Goal: Task Accomplishment & Management: Manage account settings

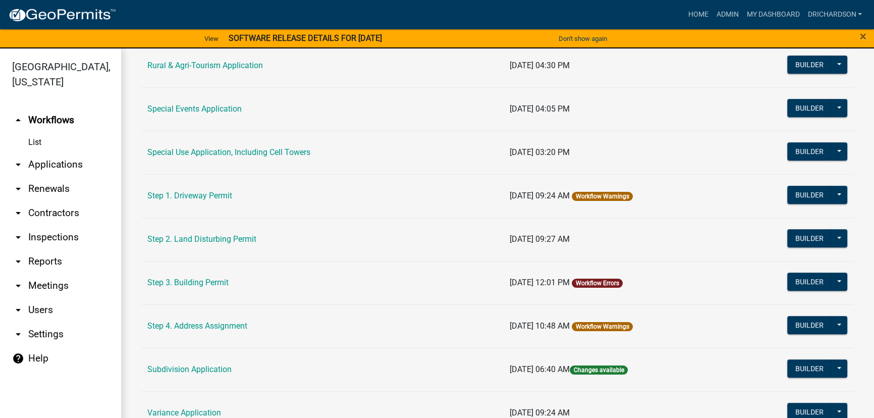
scroll to position [505, 0]
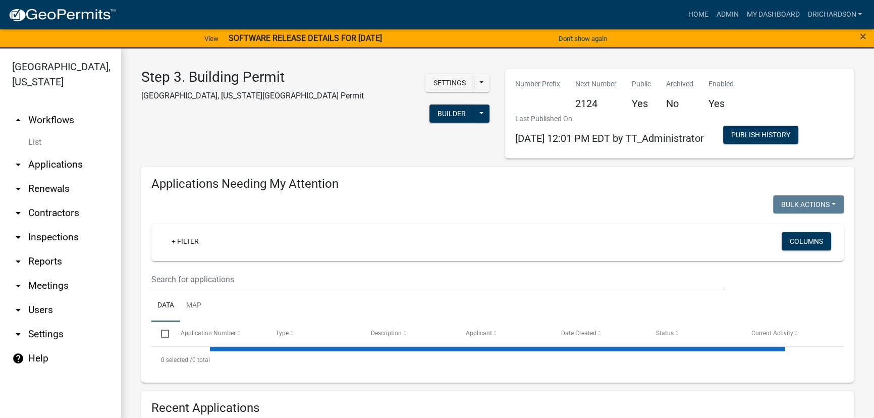
select select "1: 25"
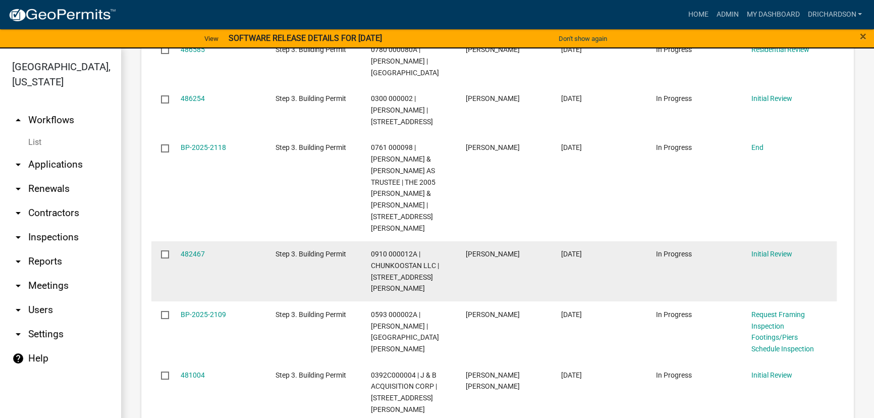
scroll to position [183, 0]
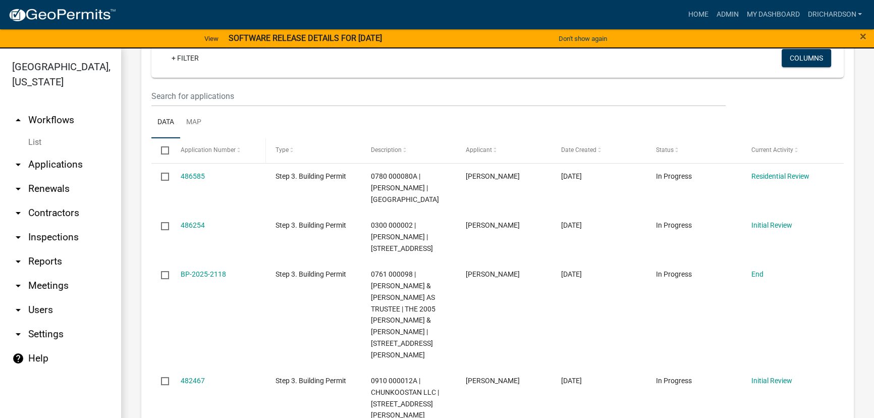
click at [229, 151] on span "Application Number" at bounding box center [208, 149] width 55 height 7
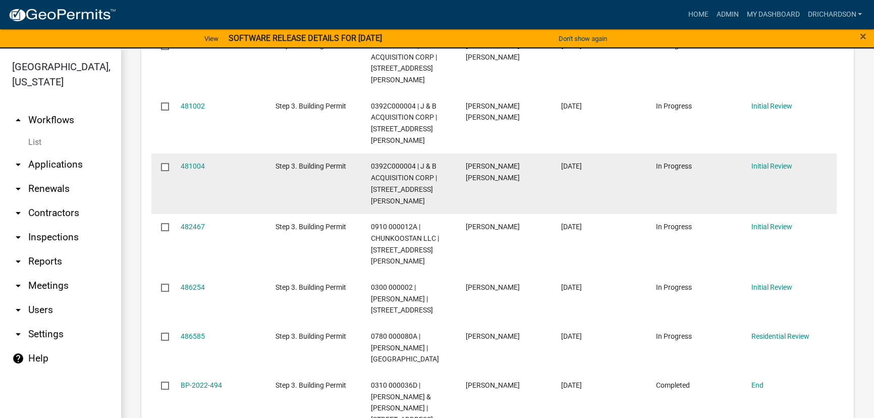
scroll to position [964, 0]
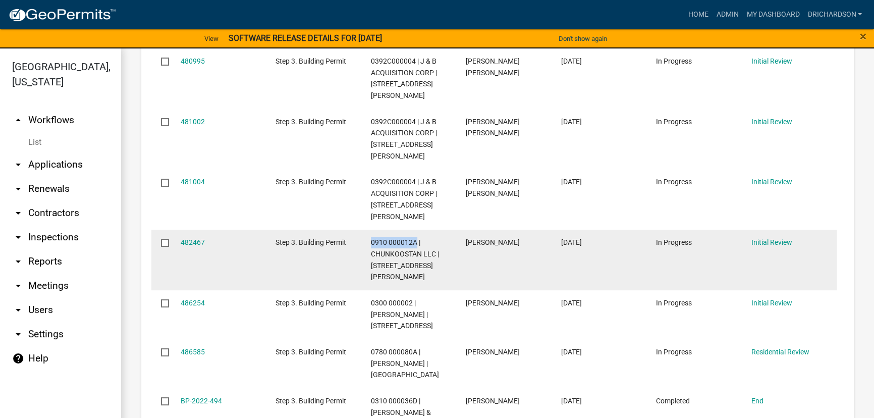
drag, startPoint x: 369, startPoint y: 173, endPoint x: 417, endPoint y: 172, distance: 48.5
click at [417, 230] on datatable-body-cell "0910 000012A | CHUNKOOSTAN LLC | 126 EARL COOK RD" at bounding box center [408, 260] width 95 height 61
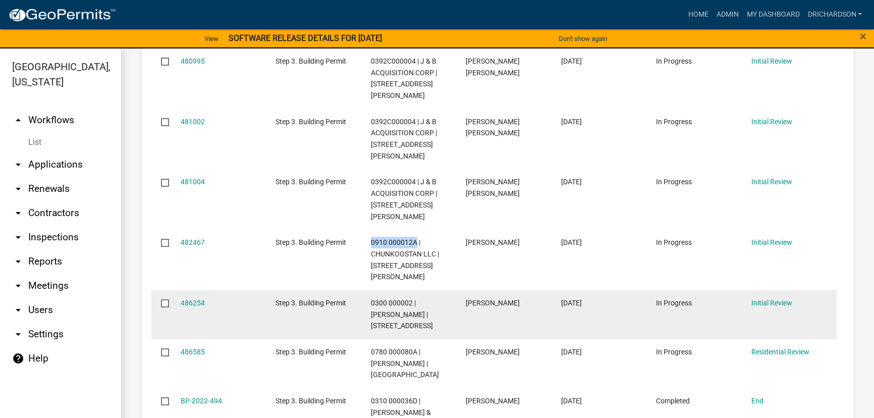
copy span "0910 000012A"
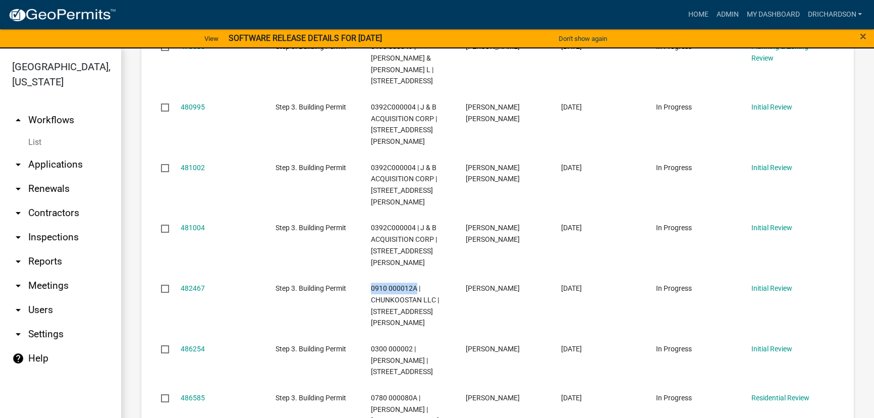
click at [61, 228] on link "arrow_drop_down Inspections" at bounding box center [60, 237] width 121 height 24
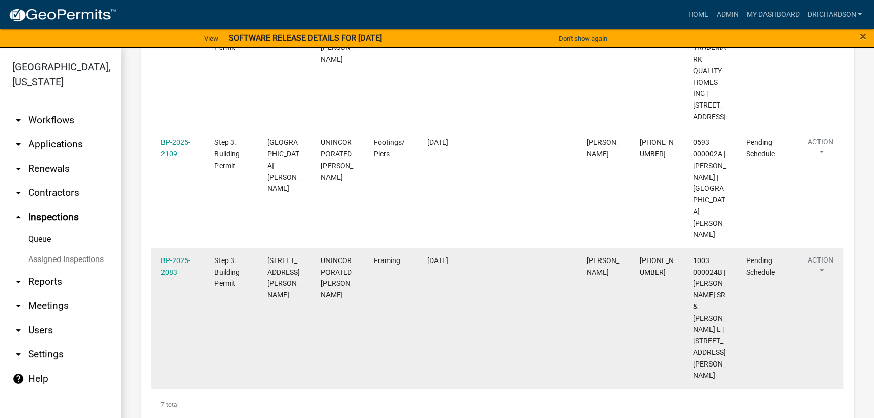
scroll to position [701, 0]
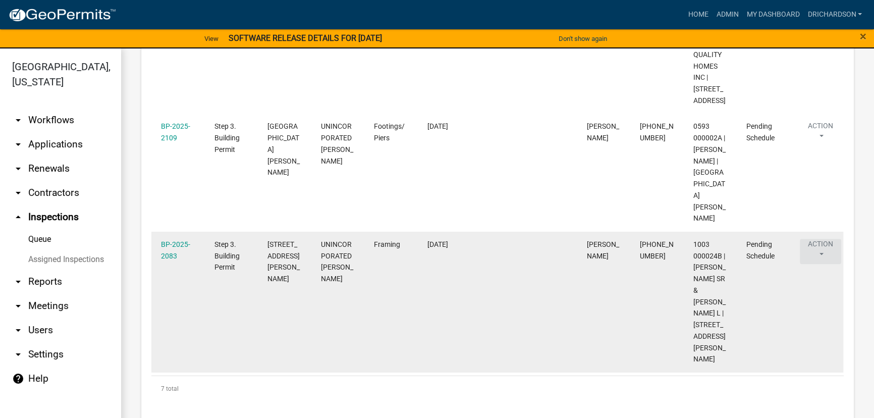
click at [818, 248] on button "Action" at bounding box center [820, 251] width 41 height 25
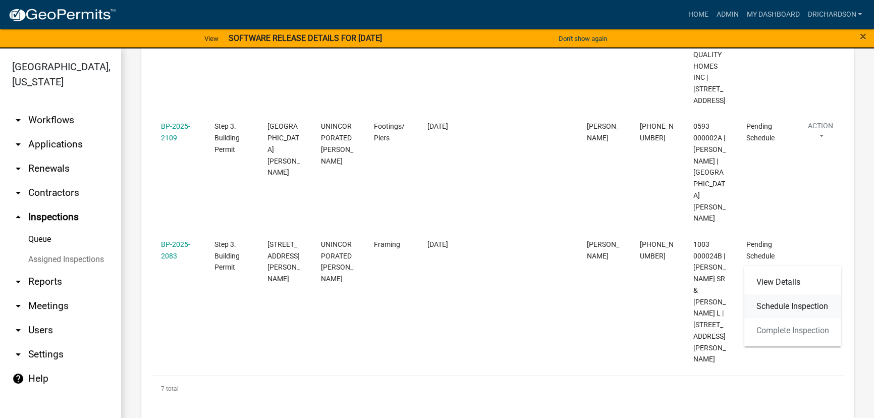
click at [800, 308] on link "Schedule Inspection" at bounding box center [793, 306] width 97 height 24
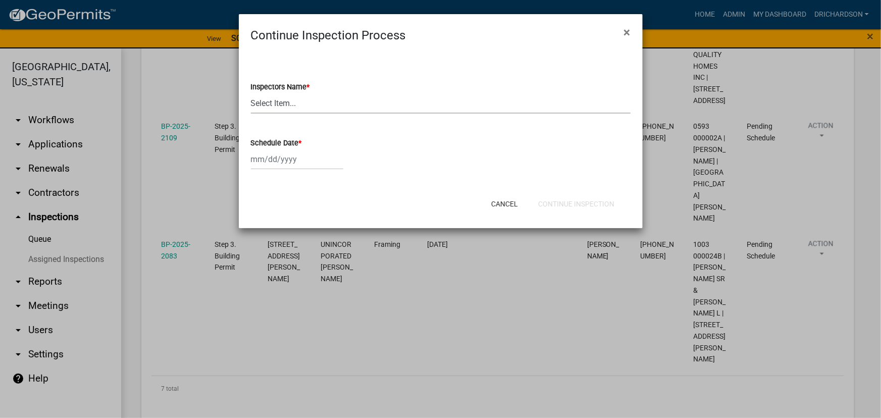
drag, startPoint x: 293, startPoint y: 101, endPoint x: 291, endPoint y: 113, distance: 11.7
click at [293, 101] on select "Select Item... whuff (William Huff) drichardson (Douglas Richardson) knorred (K…" at bounding box center [441, 103] width 380 height 21
select select "e20251c8-f858-4aed-a4a0-52e27fd5066e"
click at [251, 93] on select "Select Item... whuff (William Huff) drichardson (Douglas Richardson) knorred (K…" at bounding box center [441, 103] width 380 height 21
click at [287, 164] on div at bounding box center [297, 159] width 92 height 21
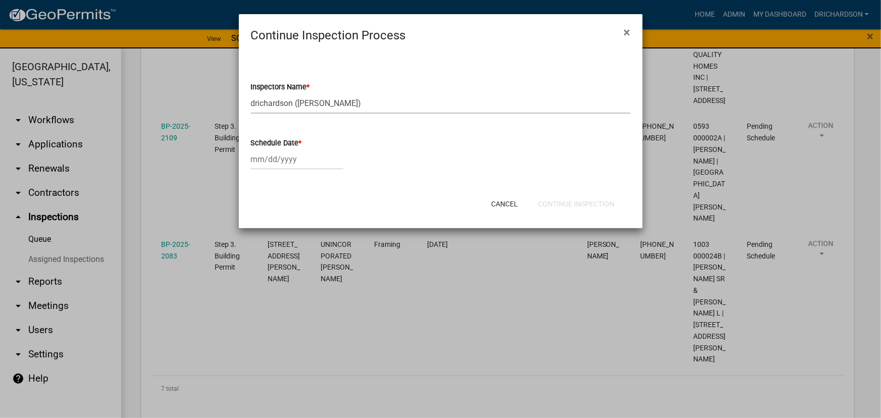
select select "10"
select select "2025"
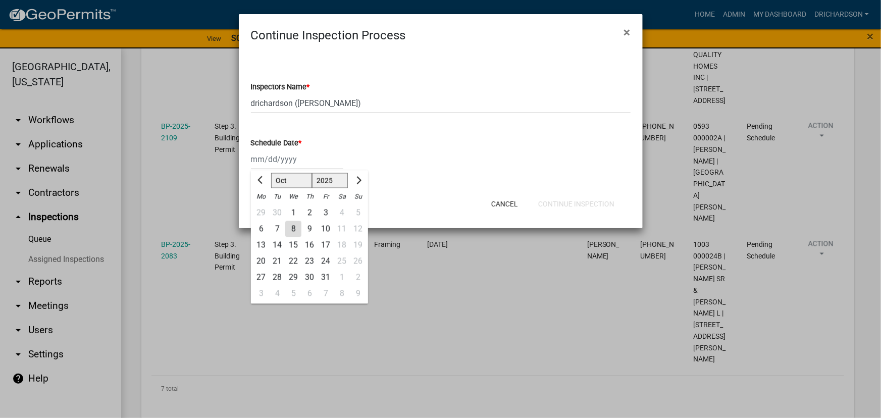
click at [290, 227] on div "8" at bounding box center [293, 229] width 16 height 16
type input "[DATE]"
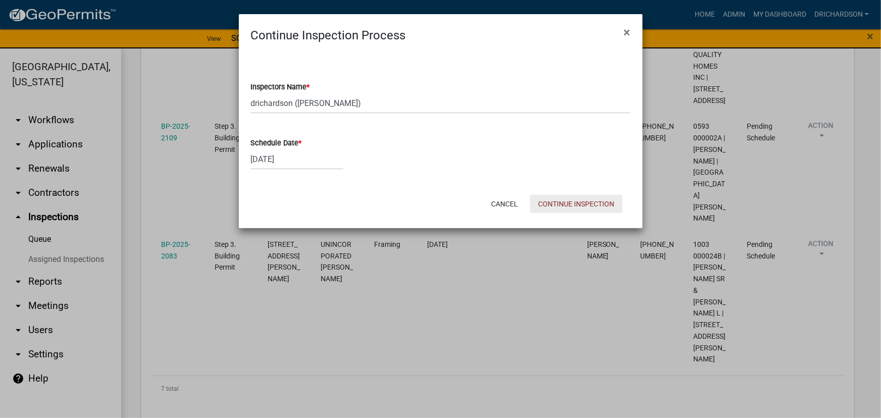
click at [543, 205] on button "Continue Inspection" at bounding box center [576, 204] width 92 height 18
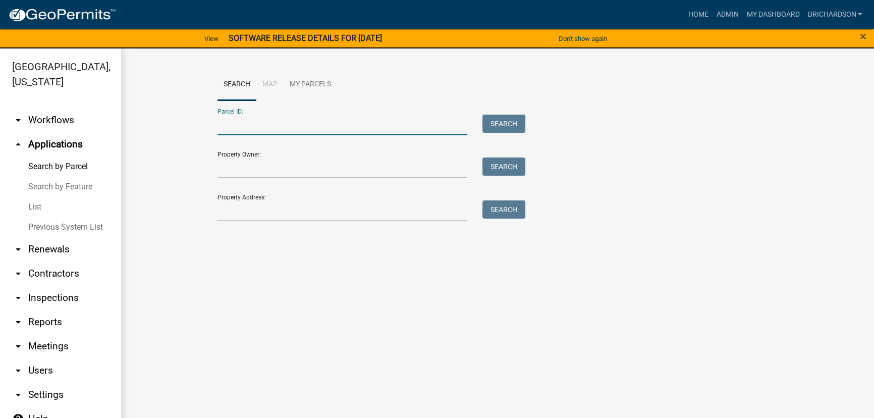
click at [229, 128] on input "Parcel ID:" at bounding box center [343, 125] width 250 height 21
paste input "0910 000012A"
type input "0910 000012A"
click at [493, 117] on button "Search" at bounding box center [504, 124] width 43 height 18
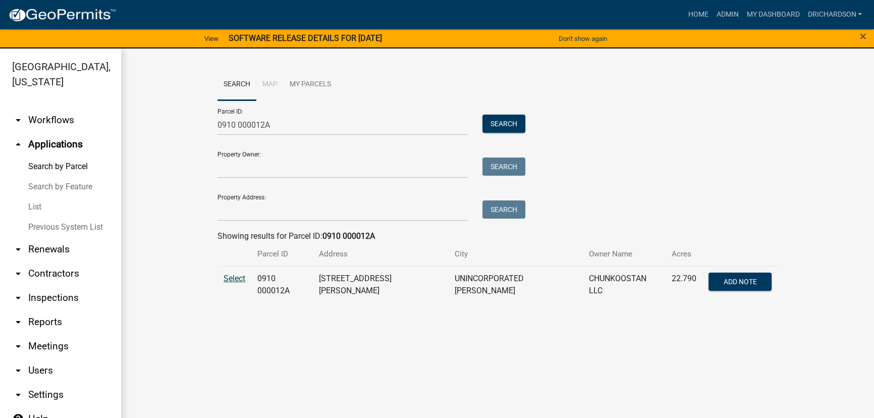
click at [227, 278] on span "Select" at bounding box center [235, 279] width 22 height 10
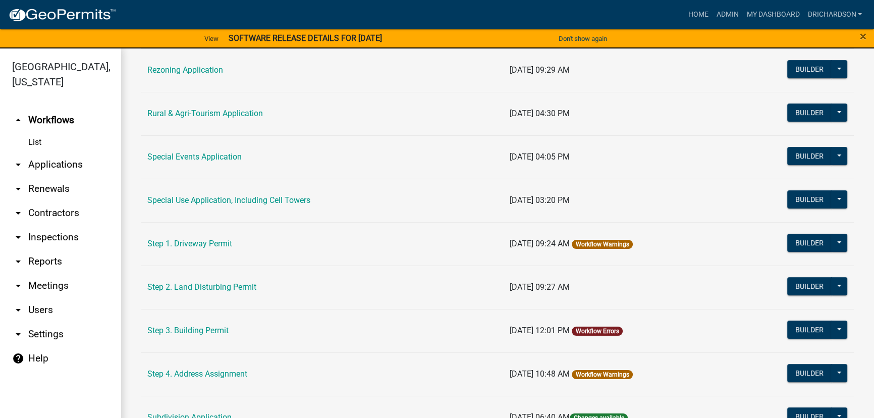
scroll to position [413, 0]
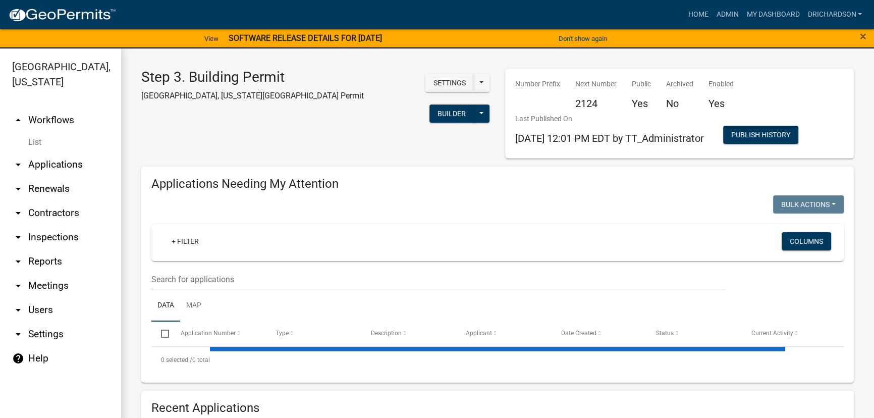
select select "1: 25"
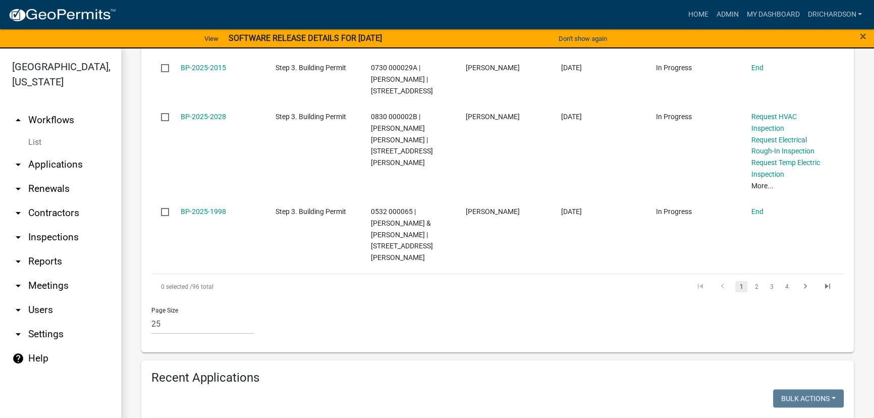
scroll to position [1835, 0]
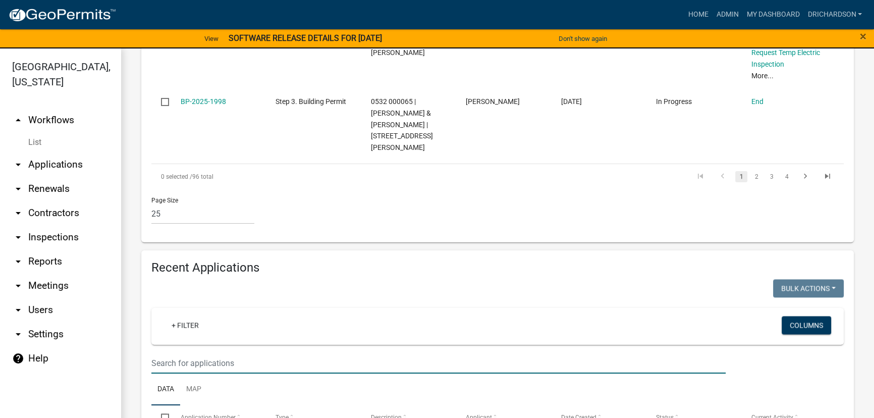
click at [209, 353] on input "text" at bounding box center [438, 363] width 574 height 21
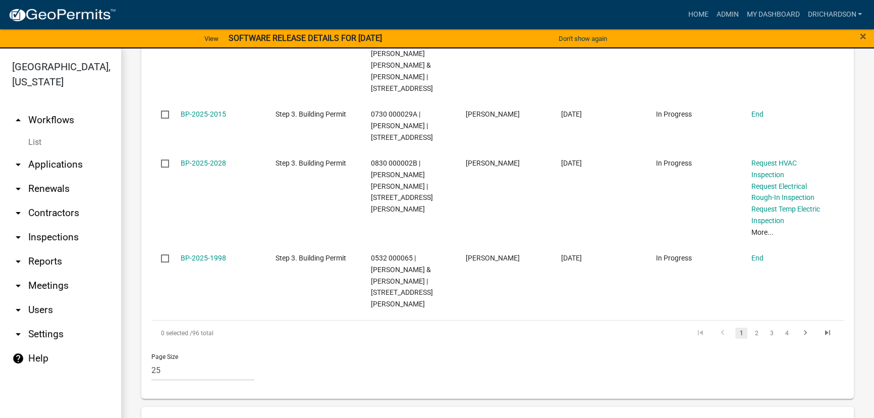
scroll to position [1767, 0]
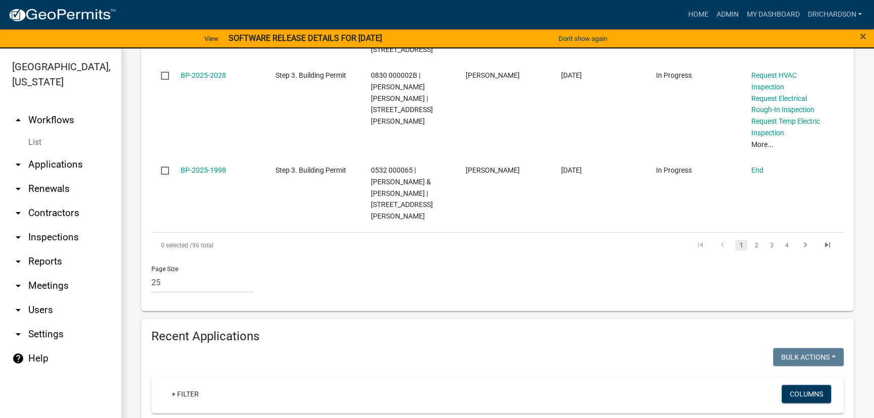
drag, startPoint x: 197, startPoint y: 283, endPoint x: 127, endPoint y: 278, distance: 70.4
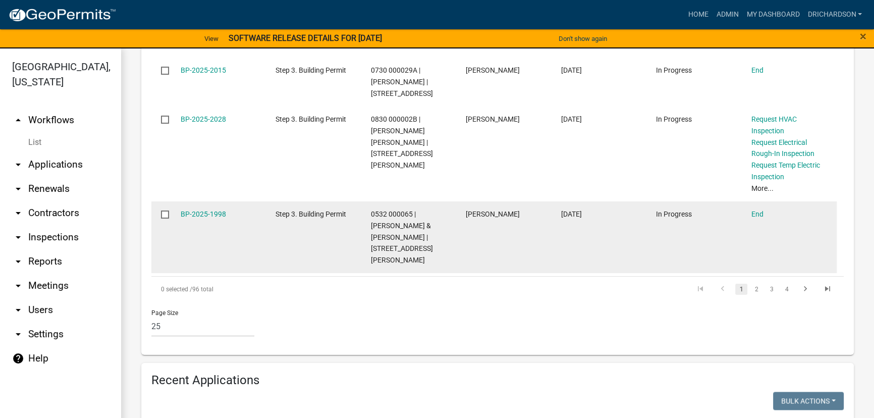
scroll to position [1721, 0]
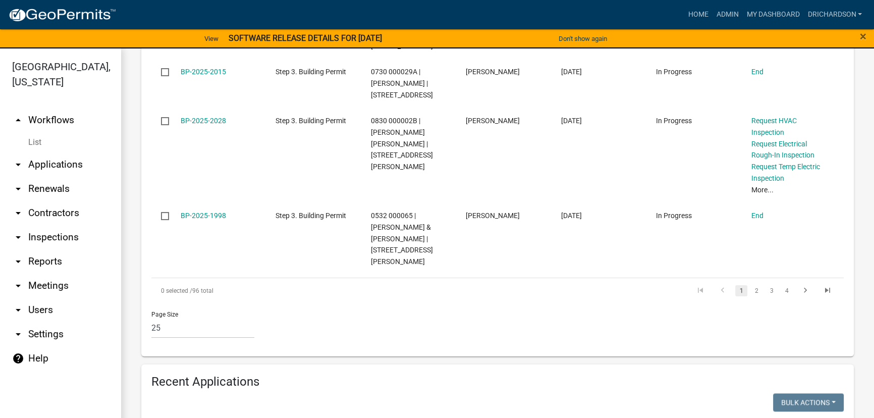
drag, startPoint x: 192, startPoint y: 327, endPoint x: 25, endPoint y: 310, distance: 167.9
click at [25, 310] on div "Troup County, Georgia arrow_drop_up Workflows List arrow_drop_down Applications…" at bounding box center [437, 239] width 874 height 382
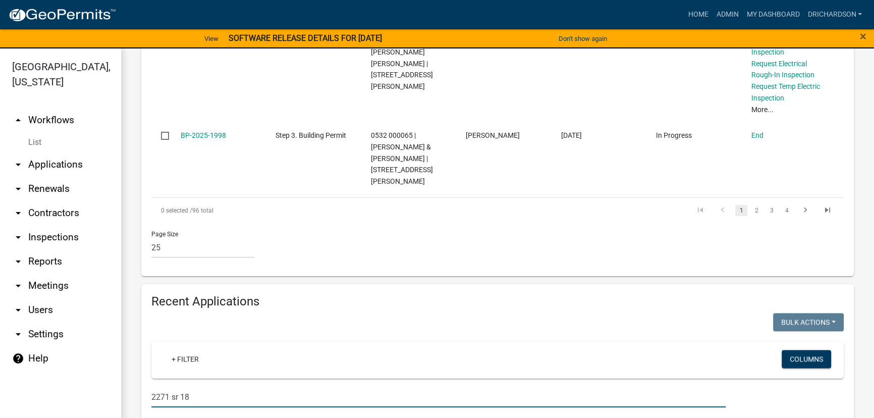
scroll to position [1839, 0]
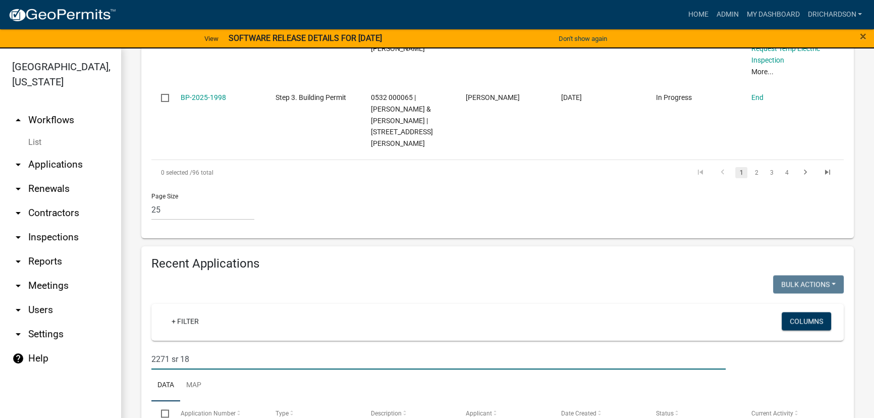
type input "2271 sr 18"
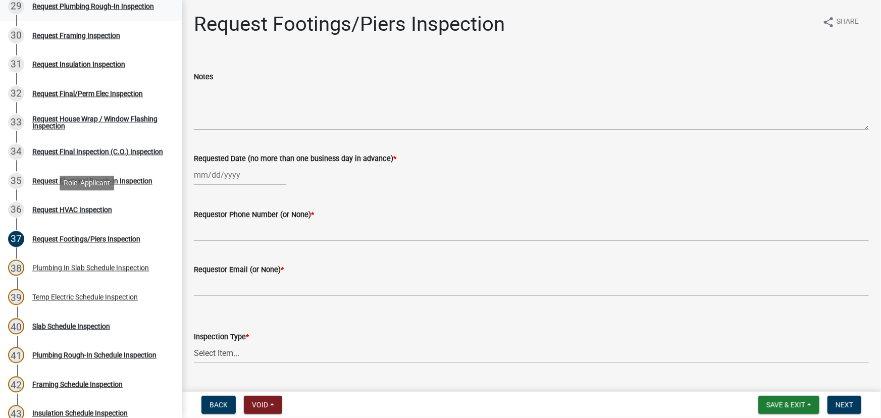
scroll to position [734, 0]
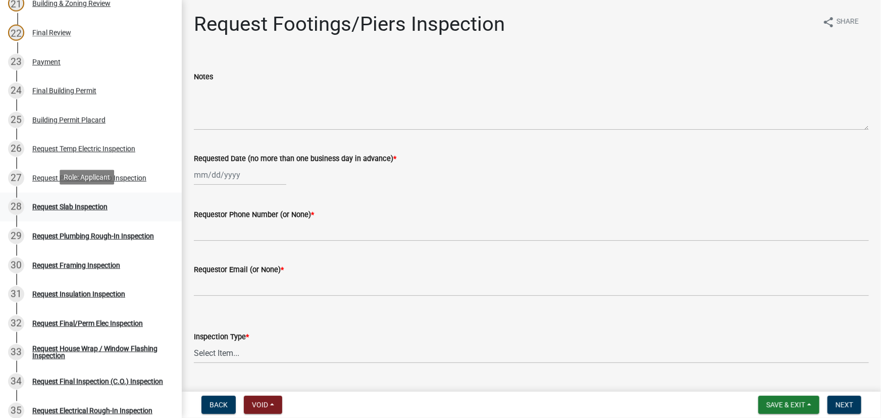
click at [103, 203] on div "Request Slab Inspection" at bounding box center [69, 206] width 75 height 7
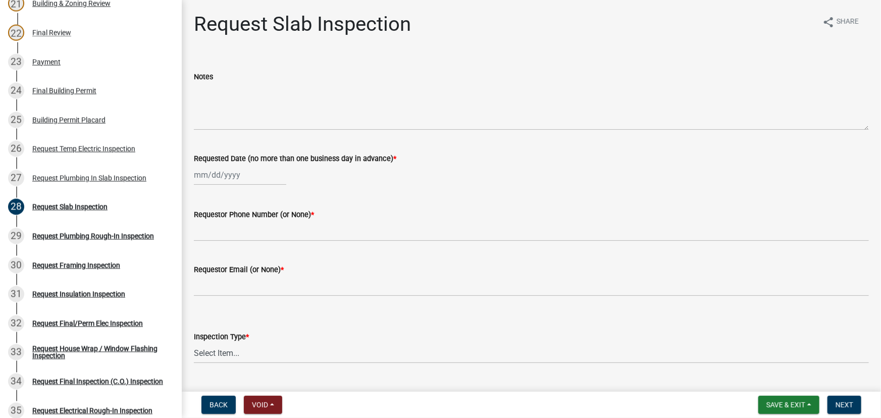
select select "10"
select select "2025"
click at [220, 179] on div "Jan Feb Mar Apr May Jun Jul Aug Sep Oct Nov Dec 1525 1526 1527 1528 1529 1530 1…" at bounding box center [240, 175] width 92 height 21
click at [235, 242] on div "8" at bounding box center [236, 245] width 16 height 16
type input "[DATE]"
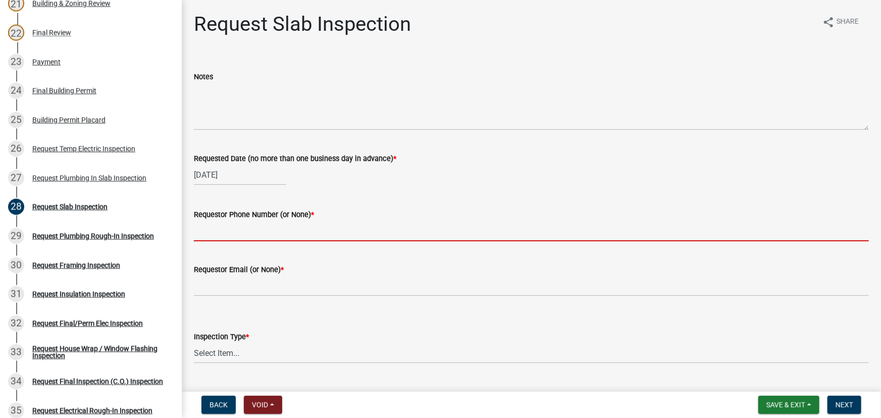
click at [234, 234] on input "Requestor Phone Number (or None) *" at bounding box center [531, 231] width 675 height 21
type input "none"
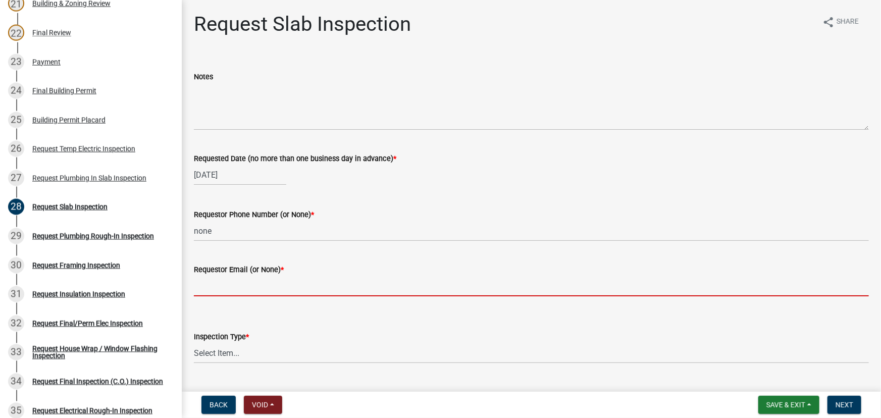
drag, startPoint x: 246, startPoint y: 281, endPoint x: 249, endPoint y: 285, distance: 5.2
click at [246, 281] on input "Requestor Email (or None) *" at bounding box center [531, 286] width 675 height 21
type input "none"
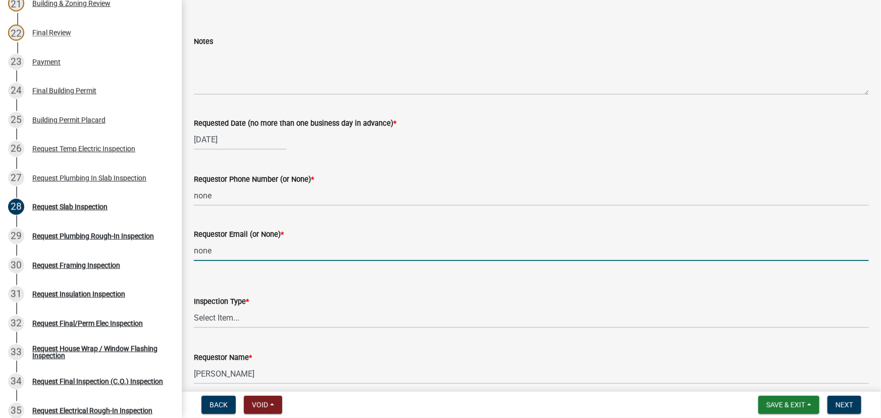
scroll to position [79, 0]
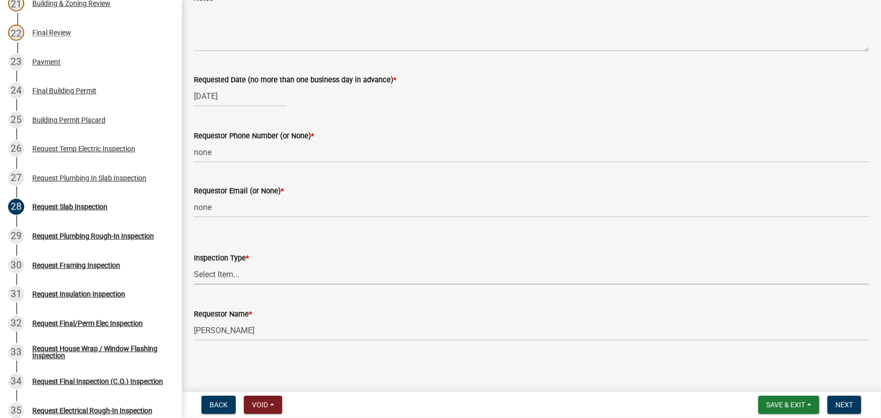
drag, startPoint x: 253, startPoint y: 269, endPoint x: 251, endPoint y: 275, distance: 6.6
click at [253, 269] on select "Select Item... Slab" at bounding box center [531, 274] width 675 height 21
click at [194, 264] on select "Select Item... Slab" at bounding box center [531, 274] width 675 height 21
select select "ab79e0bf-6fbf-48c6-834d-2adc4864fc5e"
click at [848, 408] on button "Next" at bounding box center [844, 405] width 34 height 18
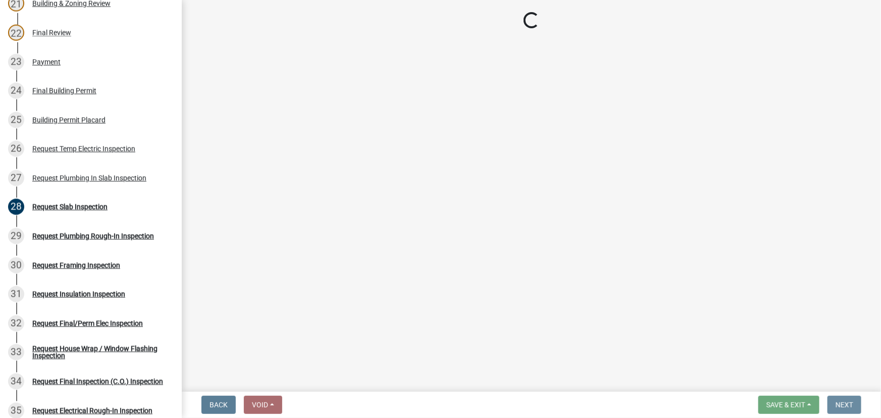
scroll to position [0, 0]
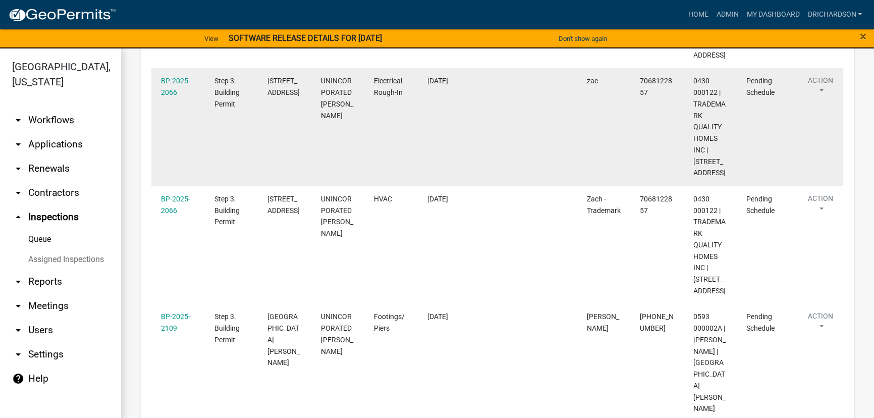
scroll to position [642, 0]
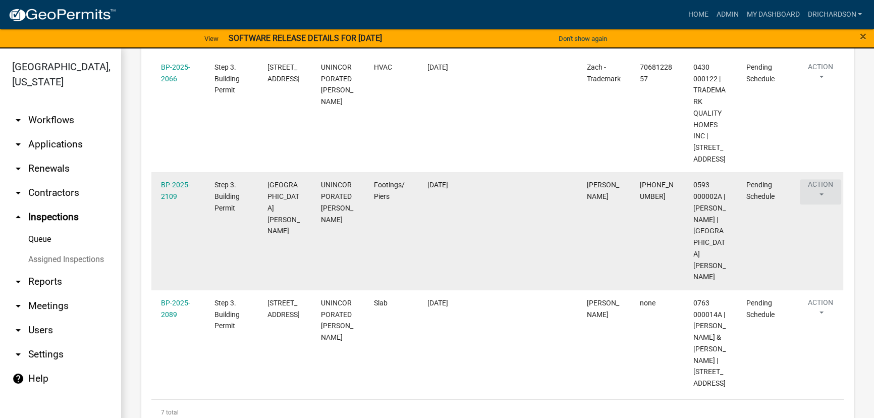
click at [823, 199] on button "Action" at bounding box center [820, 191] width 41 height 25
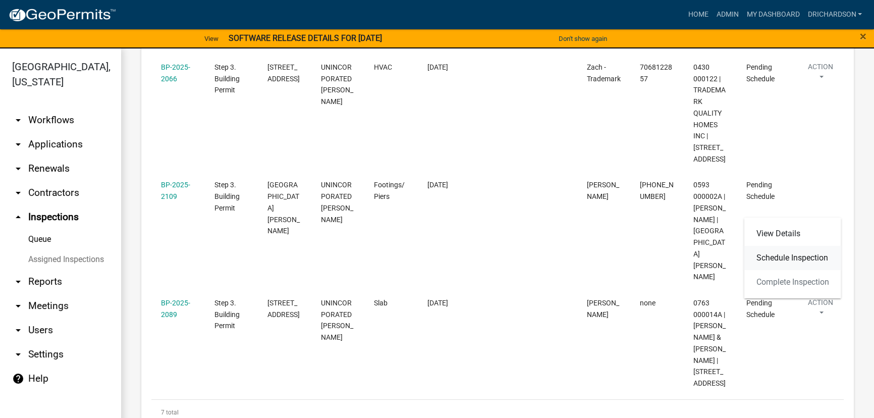
click at [811, 261] on link "Schedule Inspection" at bounding box center [793, 258] width 97 height 24
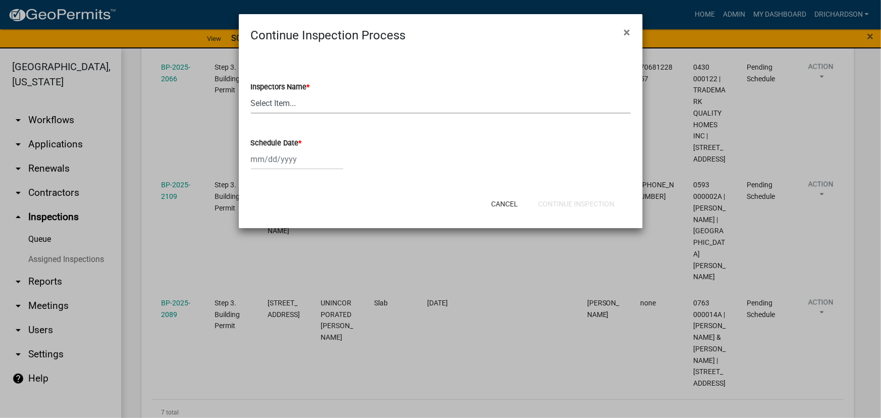
click at [265, 101] on select "Select Item... [PERSON_NAME] ([PERSON_NAME]) drichardson ([PERSON_NAME]) knorre…" at bounding box center [441, 103] width 380 height 21
select select "e20251c8-f858-4aed-a4a0-52e27fd5066e"
click at [251, 93] on select "Select Item... [PERSON_NAME] ([PERSON_NAME]) drichardson ([PERSON_NAME]) knorre…" at bounding box center [441, 103] width 380 height 21
click at [271, 165] on div at bounding box center [297, 159] width 92 height 21
select select "10"
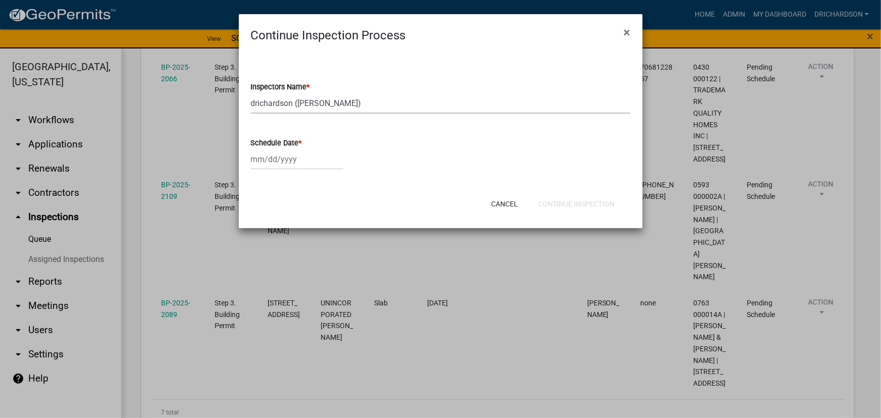
select select "2025"
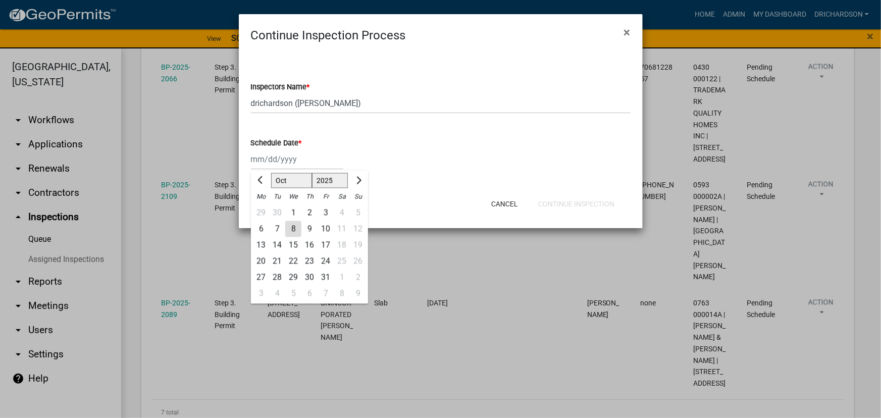
click at [293, 228] on div "8" at bounding box center [293, 229] width 16 height 16
type input "[DATE]"
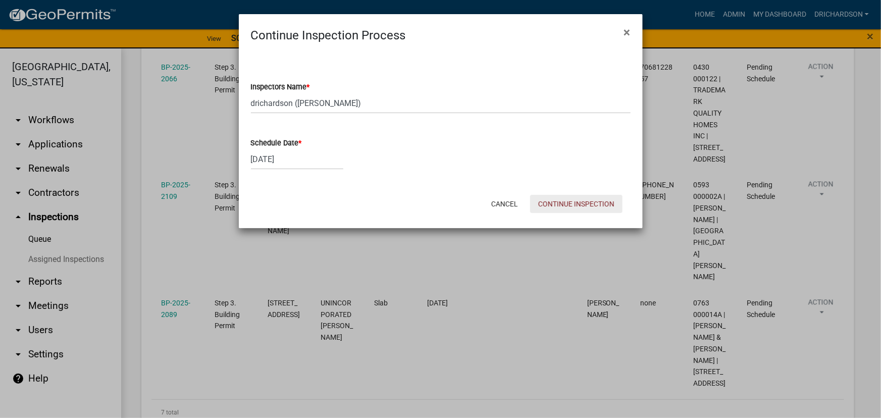
click at [563, 200] on button "Continue Inspection" at bounding box center [576, 204] width 92 height 18
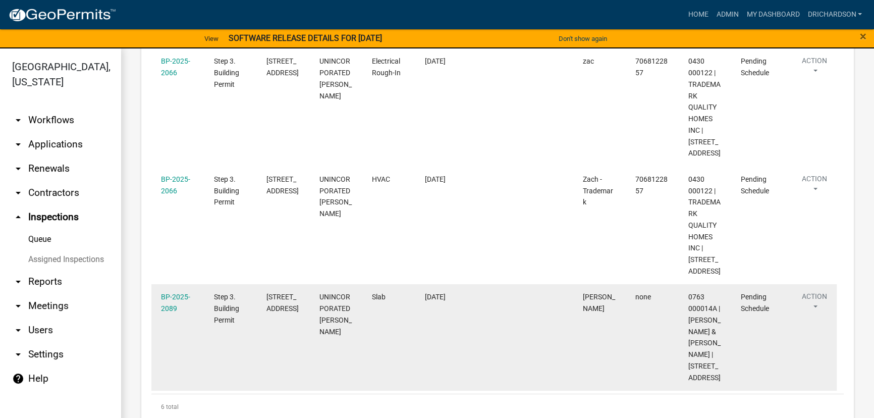
scroll to position [550, 0]
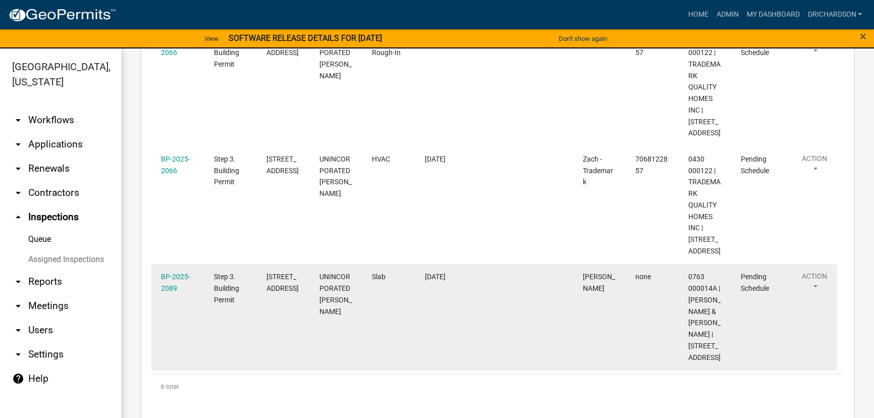
click at [815, 291] on button "Action" at bounding box center [814, 283] width 41 height 25
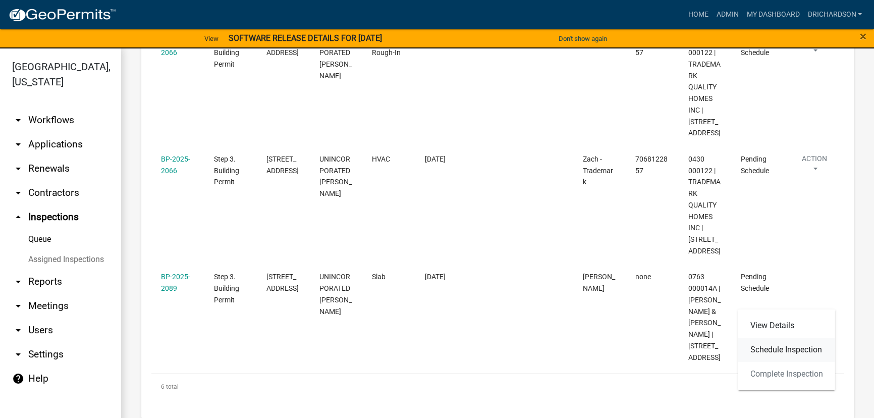
click at [797, 348] on link "Schedule Inspection" at bounding box center [787, 350] width 97 height 24
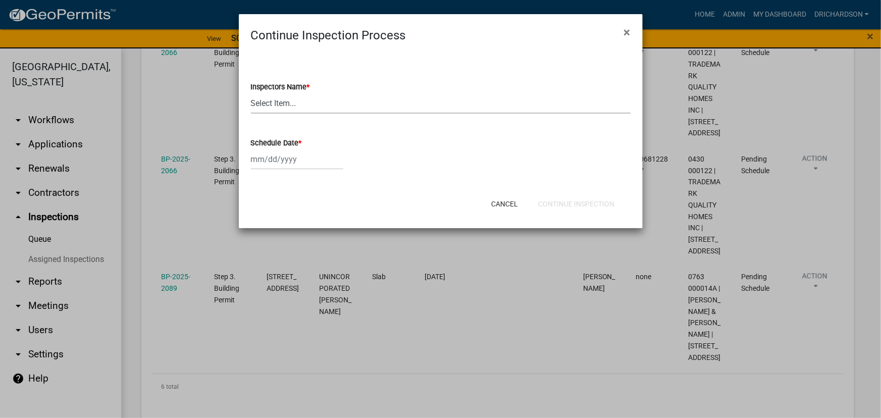
drag, startPoint x: 324, startPoint y: 107, endPoint x: 323, endPoint y: 113, distance: 6.1
click at [324, 107] on select "Select Item... [PERSON_NAME] ([PERSON_NAME]) drichardson ([PERSON_NAME]) knorre…" at bounding box center [441, 103] width 380 height 21
select select "e20251c8-f858-4aed-a4a0-52e27fd5066e"
click at [251, 93] on select "Select Item... [PERSON_NAME] ([PERSON_NAME]) drichardson ([PERSON_NAME]) knorre…" at bounding box center [441, 103] width 380 height 21
click at [305, 162] on div at bounding box center [297, 159] width 92 height 21
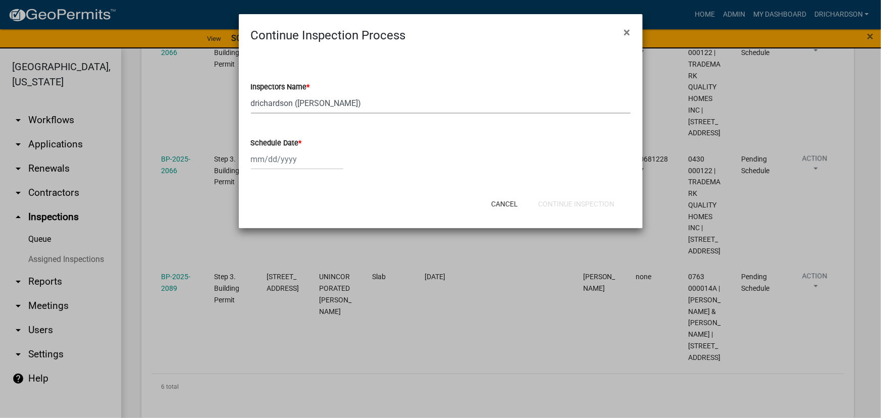
select select "10"
select select "2025"
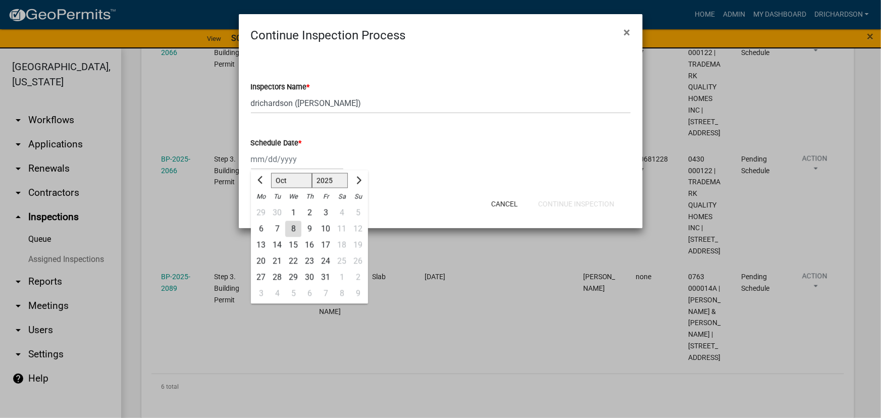
click at [287, 225] on div "8" at bounding box center [293, 229] width 16 height 16
type input "[DATE]"
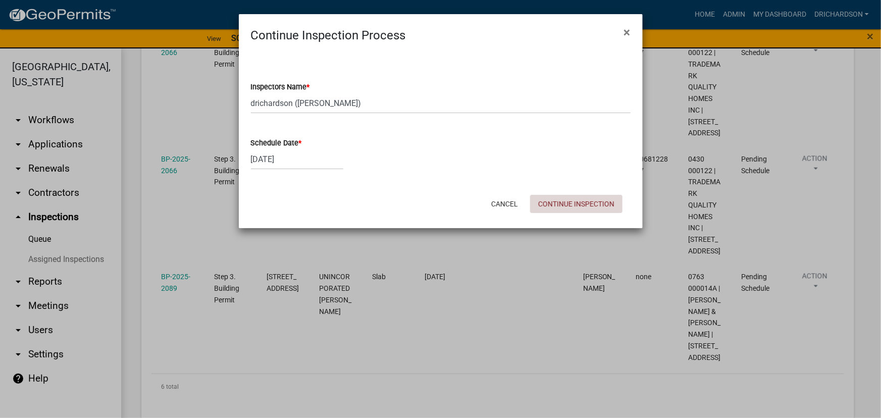
click at [551, 200] on button "Continue Inspection" at bounding box center [576, 204] width 92 height 18
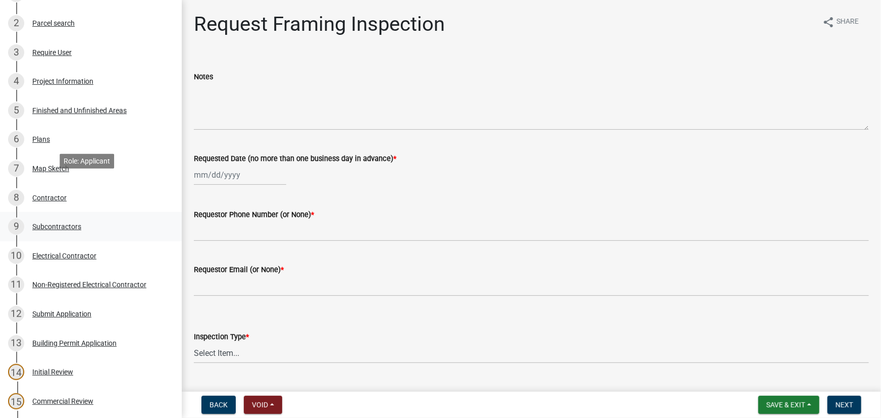
scroll to position [183, 0]
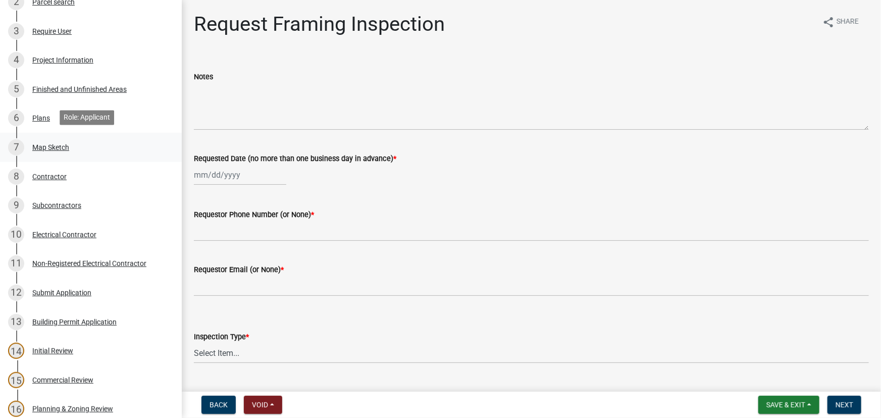
click at [42, 144] on div "Map Sketch" at bounding box center [50, 147] width 37 height 7
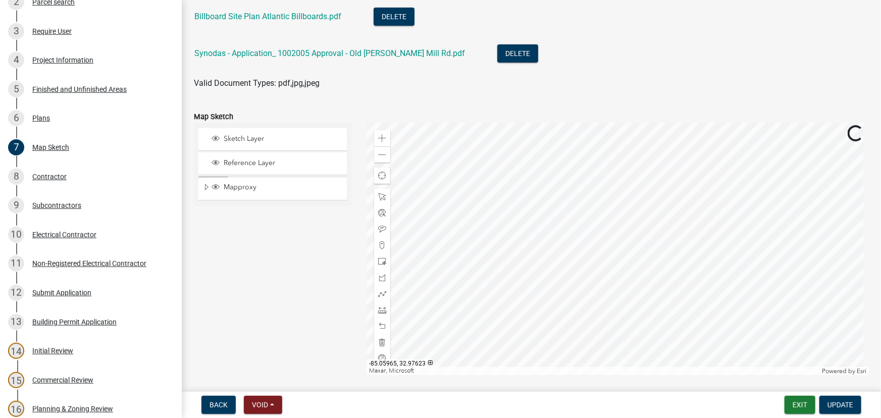
scroll to position [162, 0]
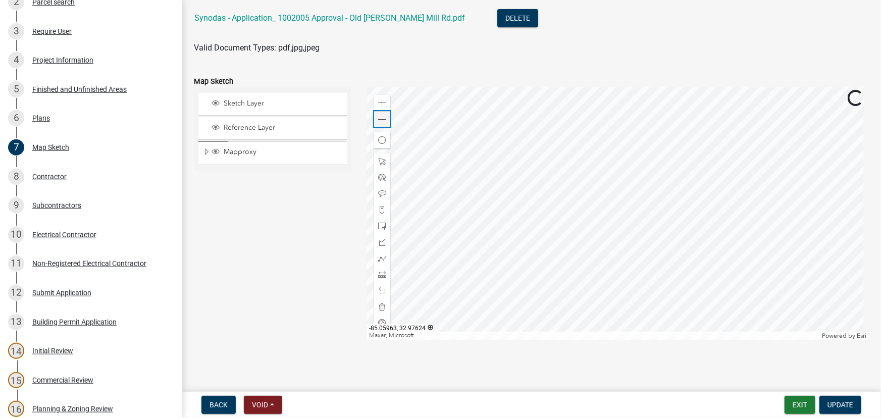
click at [377, 123] on div "Zoom out" at bounding box center [382, 119] width 16 height 16
click at [378, 123] on div "Zoom out" at bounding box center [382, 119] width 16 height 16
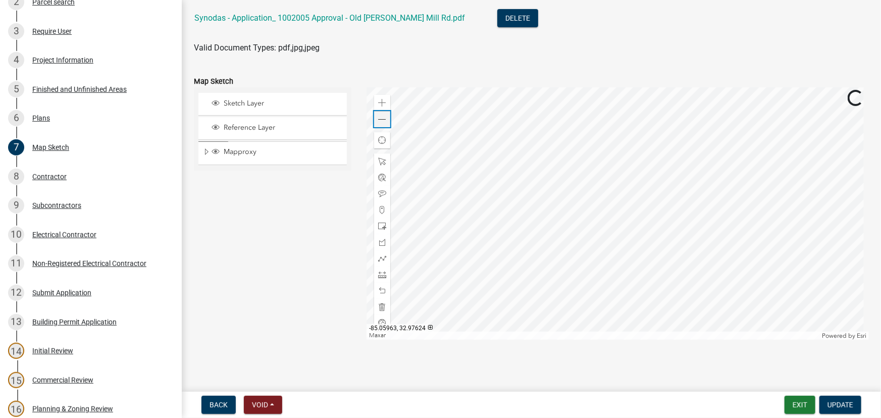
click at [378, 123] on div "Zoom out" at bounding box center [382, 119] width 16 height 16
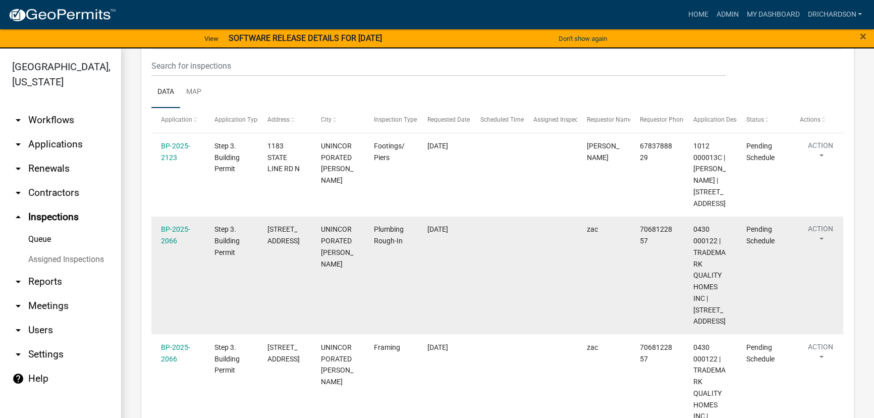
scroll to position [137, 0]
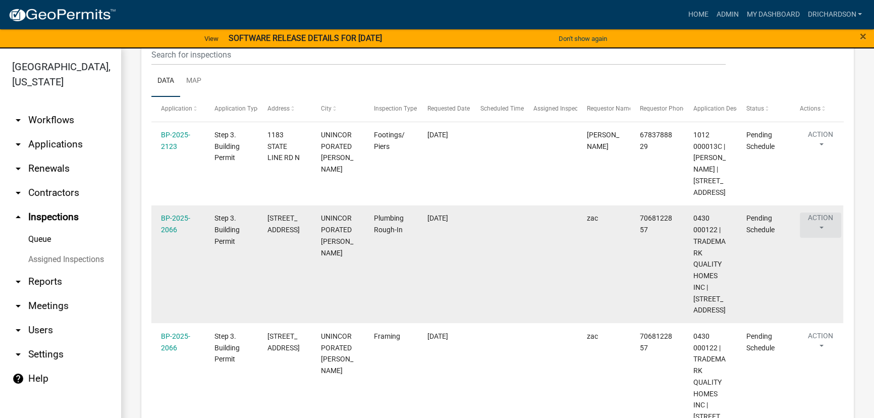
click at [813, 235] on button "Action" at bounding box center [820, 225] width 41 height 25
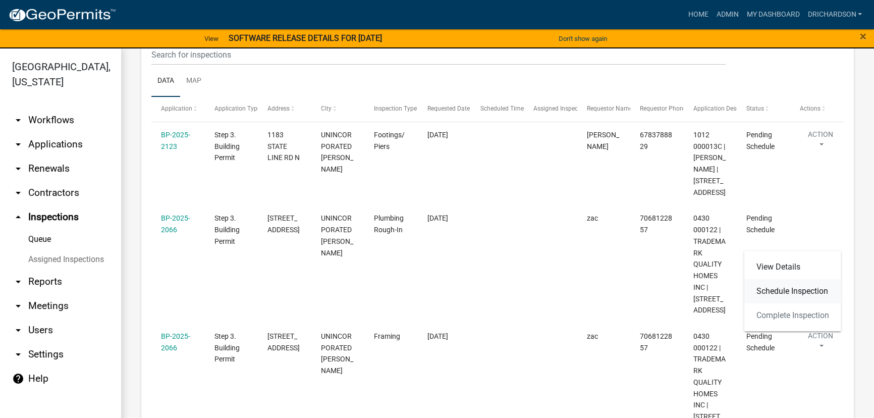
click at [803, 296] on link "Schedule Inspection" at bounding box center [793, 291] width 97 height 24
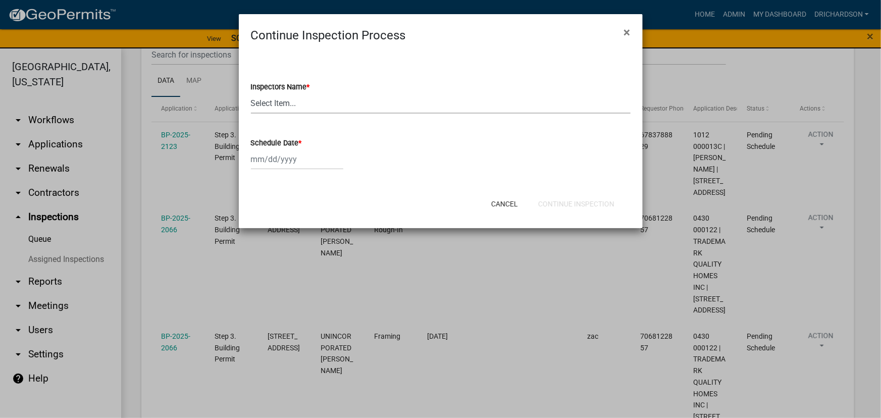
click at [287, 101] on select "Select Item... [PERSON_NAME] ([PERSON_NAME]) drichardson ([PERSON_NAME]) knorre…" at bounding box center [441, 103] width 380 height 21
select select "e20251c8-f858-4aed-a4a0-52e27fd5066e"
click at [251, 93] on select "Select Item... [PERSON_NAME] ([PERSON_NAME]) drichardson ([PERSON_NAME]) knorre…" at bounding box center [441, 103] width 380 height 21
select select "10"
select select "2025"
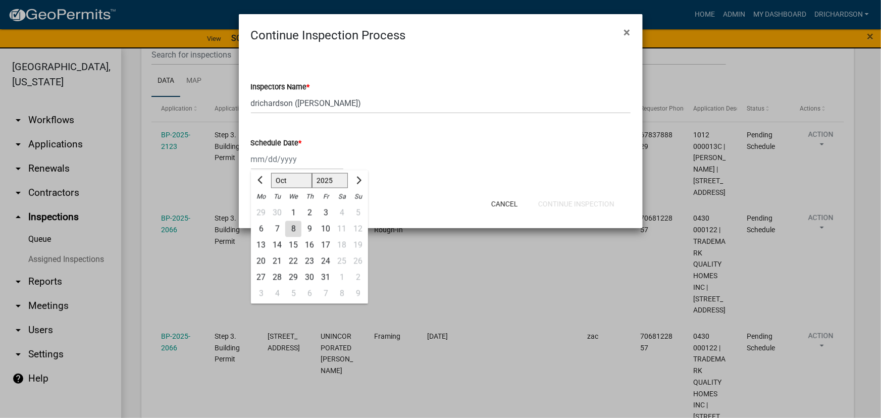
drag, startPoint x: 287, startPoint y: 160, endPoint x: 288, endPoint y: 170, distance: 10.1
click at [287, 160] on div "[PERSON_NAME] Feb Mar Apr [PERSON_NAME][DATE] Oct Nov [DATE] 1526 1527 1528 152…" at bounding box center [297, 159] width 92 height 21
click at [292, 230] on div "8" at bounding box center [293, 229] width 16 height 16
type input "[DATE]"
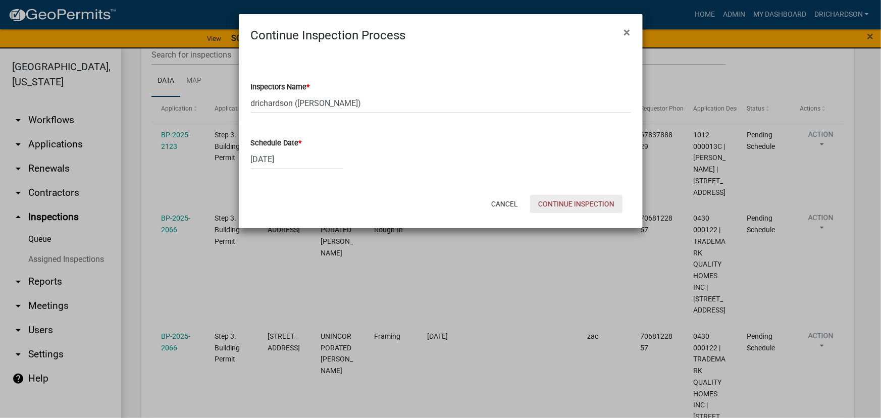
click at [569, 200] on button "Continue Inspection" at bounding box center [576, 204] width 92 height 18
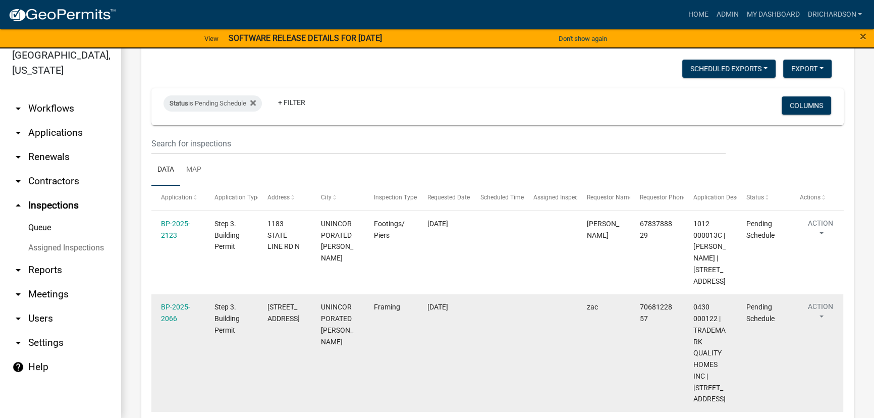
scroll to position [91, 0]
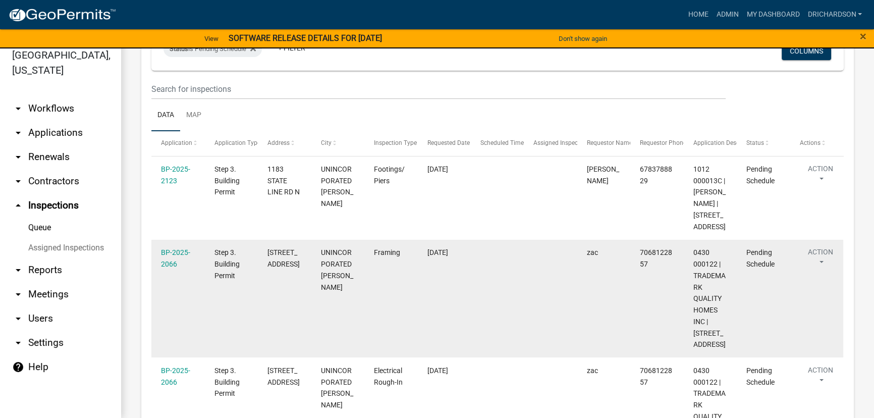
click at [814, 270] on button "Action" at bounding box center [820, 259] width 41 height 25
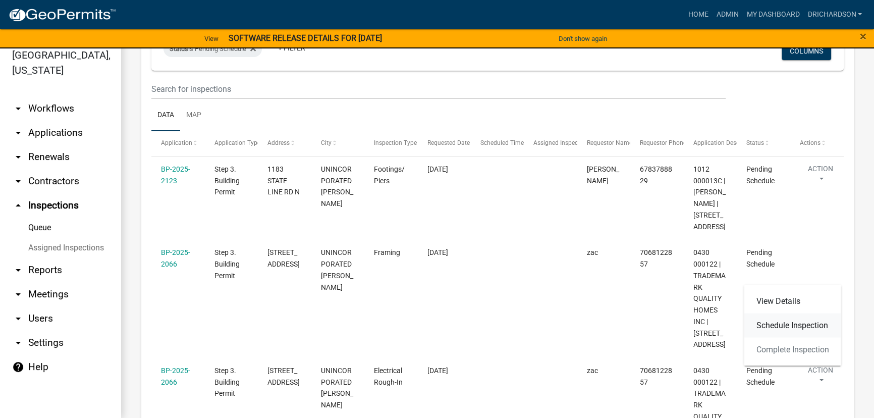
click at [795, 321] on link "Schedule Inspection" at bounding box center [793, 325] width 97 height 24
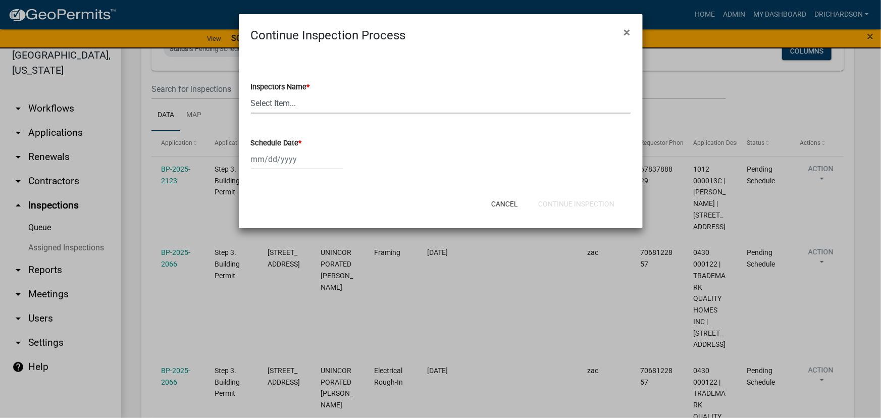
click at [303, 106] on select "Select Item... [PERSON_NAME] ([PERSON_NAME]) drichardson ([PERSON_NAME]) knorre…" at bounding box center [441, 103] width 380 height 21
select select "e20251c8-f858-4aed-a4a0-52e27fd5066e"
click at [251, 93] on select "Select Item... [PERSON_NAME] ([PERSON_NAME]) drichardson ([PERSON_NAME]) knorre…" at bounding box center [441, 103] width 380 height 21
click at [297, 159] on div at bounding box center [297, 159] width 92 height 21
select select "10"
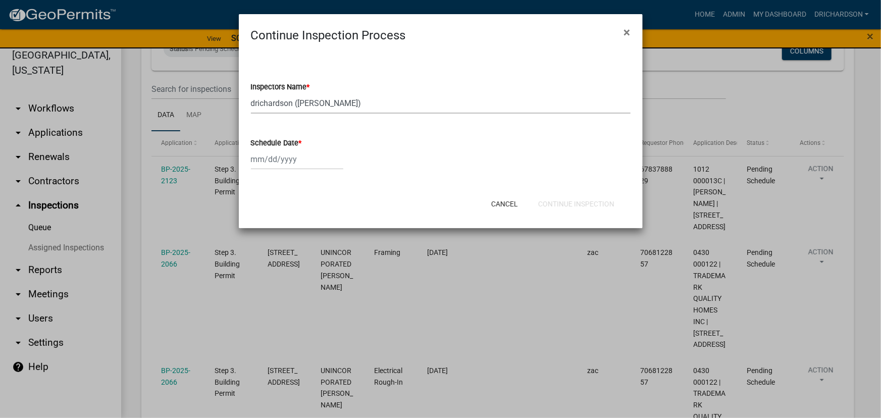
select select "2025"
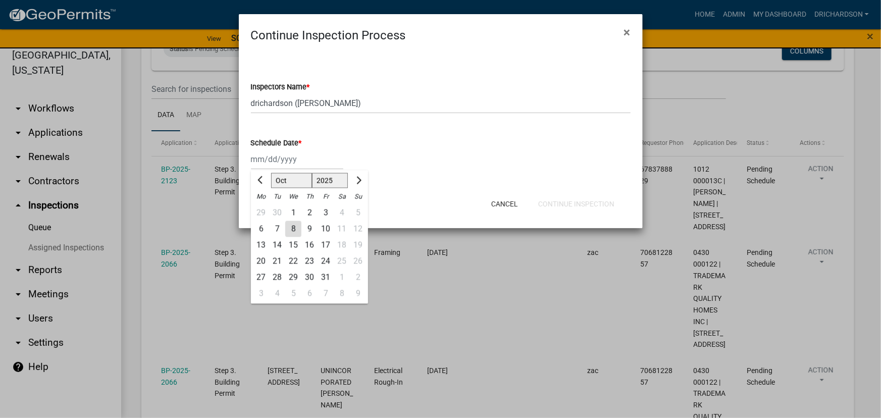
click at [293, 227] on div "8" at bounding box center [293, 229] width 16 height 16
type input "10/08/2025"
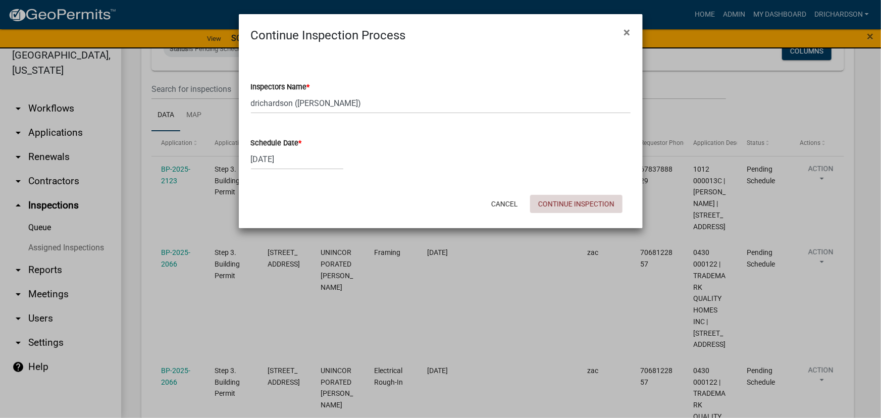
click at [557, 205] on button "Continue Inspection" at bounding box center [576, 204] width 92 height 18
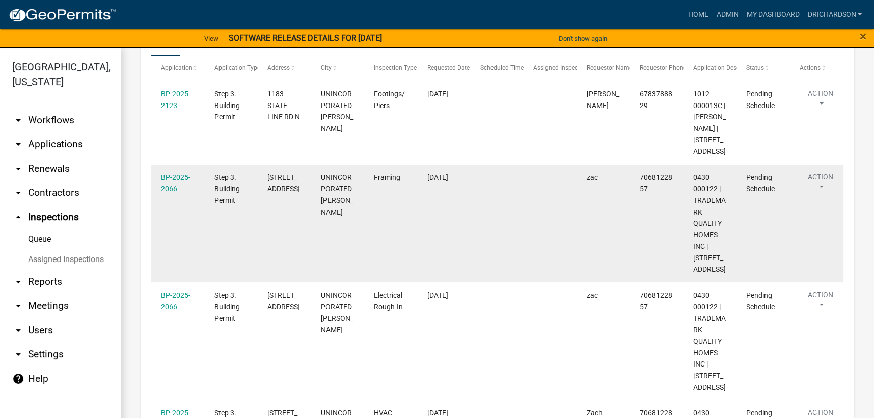
scroll to position [183, 0]
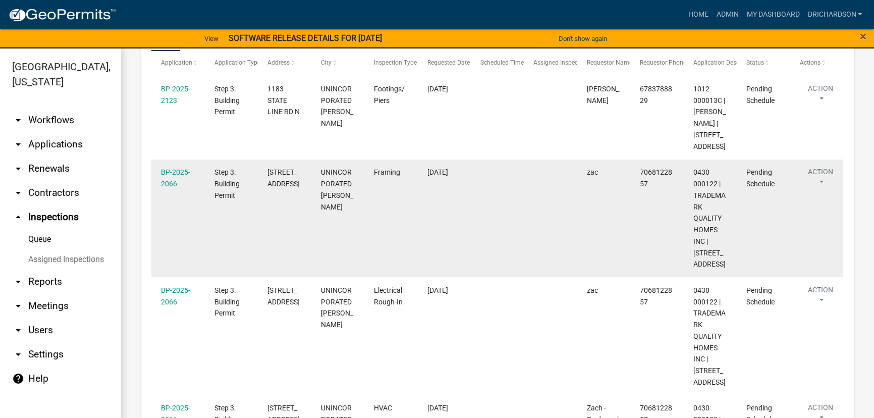
click at [823, 192] on button "Action" at bounding box center [820, 179] width 41 height 25
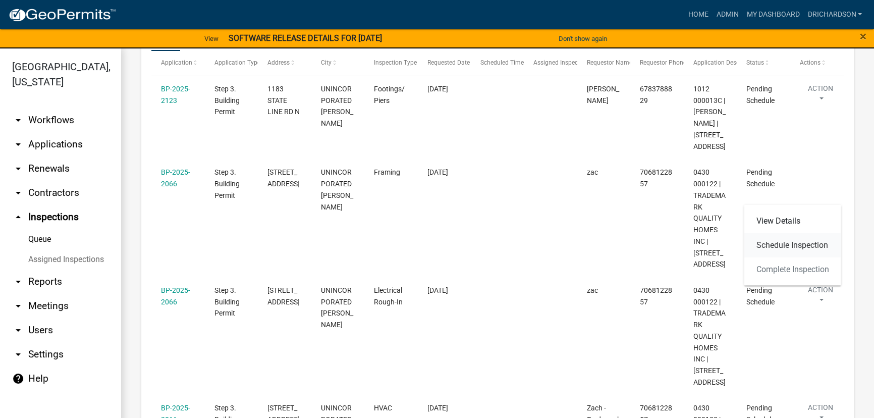
click at [775, 248] on link "Schedule Inspection" at bounding box center [793, 245] width 97 height 24
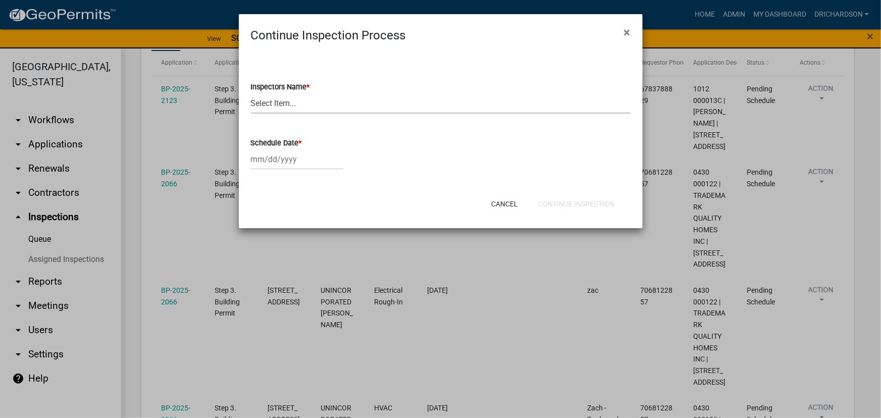
click at [293, 98] on select "Select Item... [PERSON_NAME] ([PERSON_NAME]) drichardson ([PERSON_NAME]) knorre…" at bounding box center [441, 103] width 380 height 21
select select "e20251c8-f858-4aed-a4a0-52e27fd5066e"
click at [251, 93] on select "Select Item... [PERSON_NAME] ([PERSON_NAME]) drichardson ([PERSON_NAME]) knorre…" at bounding box center [441, 103] width 380 height 21
select select "10"
select select "2025"
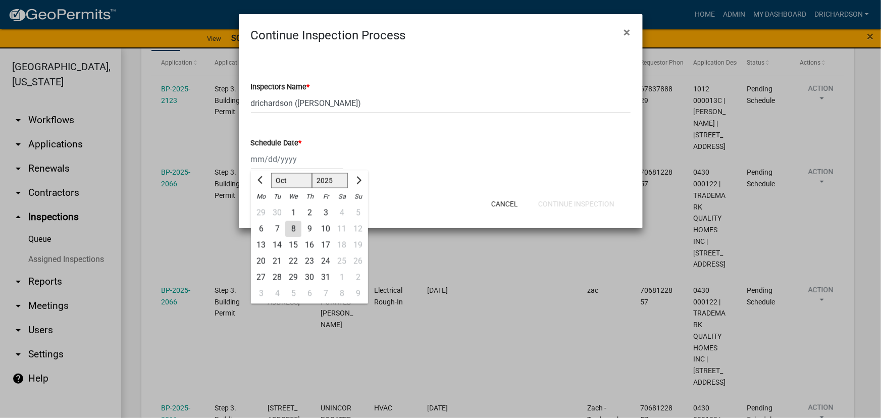
drag, startPoint x: 279, startPoint y: 159, endPoint x: 283, endPoint y: 174, distance: 15.2
click at [279, 159] on div "[PERSON_NAME] Feb Mar Apr [PERSON_NAME][DATE] Oct Nov [DATE] 1526 1527 1528 152…" at bounding box center [297, 159] width 92 height 21
click at [295, 226] on div "8" at bounding box center [293, 229] width 16 height 16
type input "[DATE]"
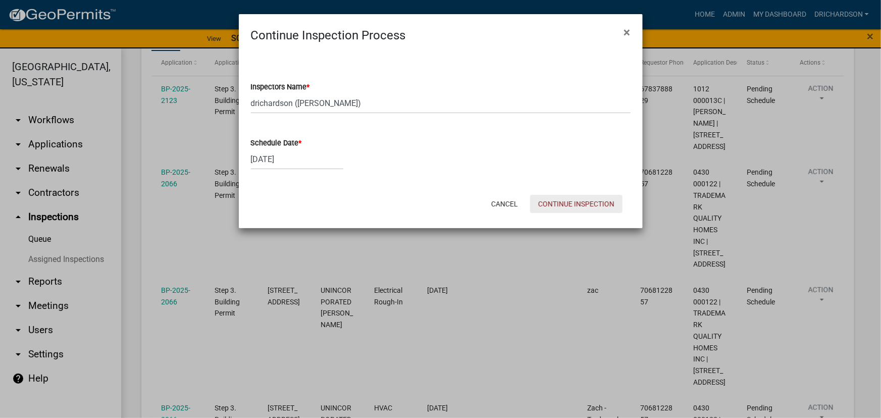
click at [592, 203] on button "Continue Inspection" at bounding box center [576, 204] width 92 height 18
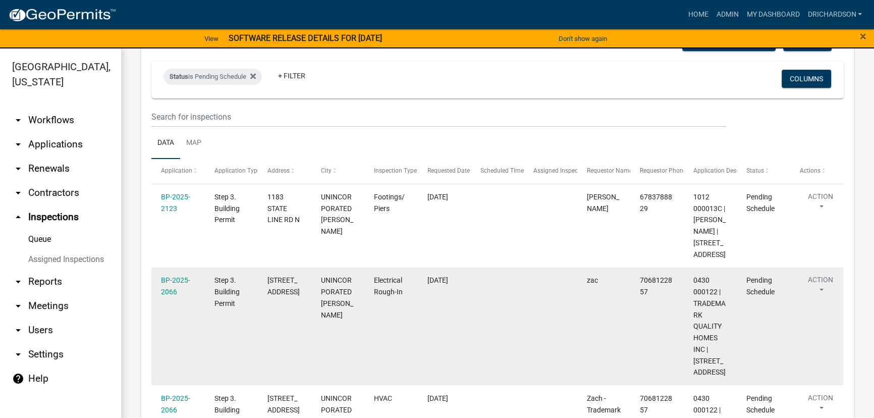
scroll to position [229, 0]
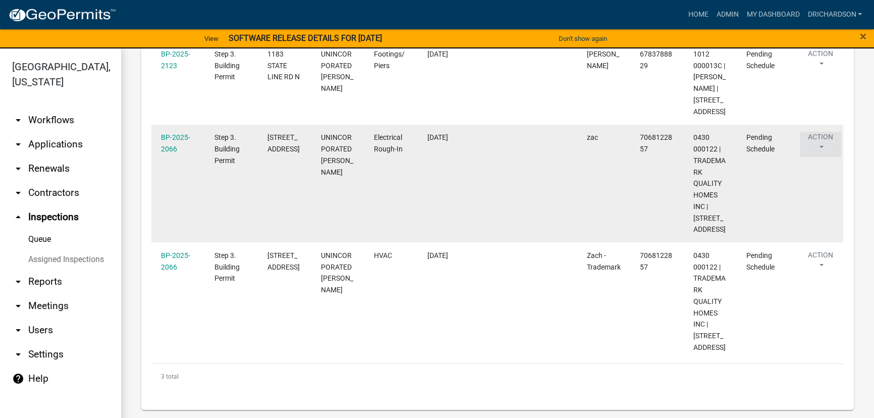
click at [823, 149] on button "Action" at bounding box center [820, 144] width 41 height 25
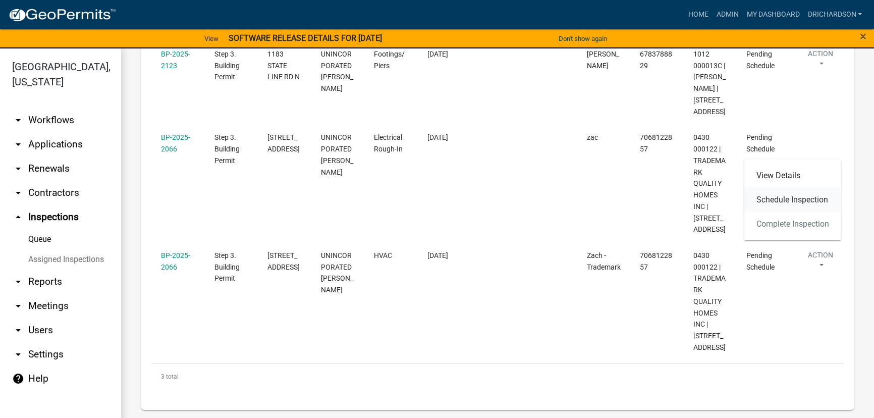
click at [799, 203] on link "Schedule Inspection" at bounding box center [793, 200] width 97 height 24
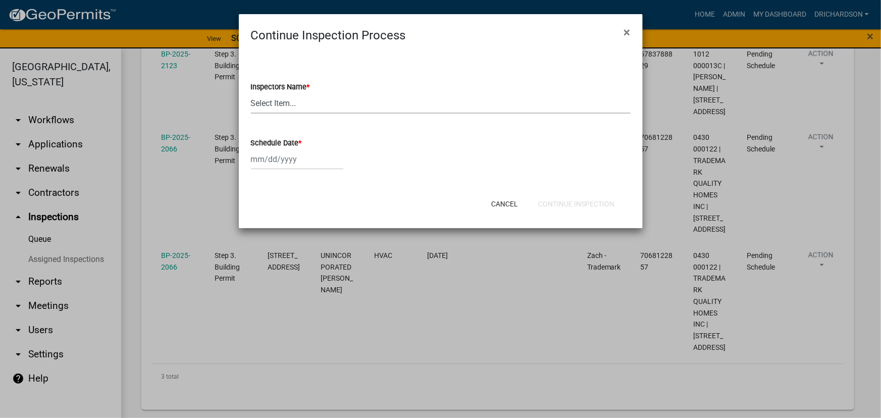
click at [297, 110] on select "Select Item... [PERSON_NAME] ([PERSON_NAME]) drichardson ([PERSON_NAME]) knorre…" at bounding box center [441, 103] width 380 height 21
select select "e20251c8-f858-4aed-a4a0-52e27fd5066e"
click at [251, 93] on select "Select Item... [PERSON_NAME] ([PERSON_NAME]) drichardson ([PERSON_NAME]) knorre…" at bounding box center [441, 103] width 380 height 21
select select "10"
select select "2025"
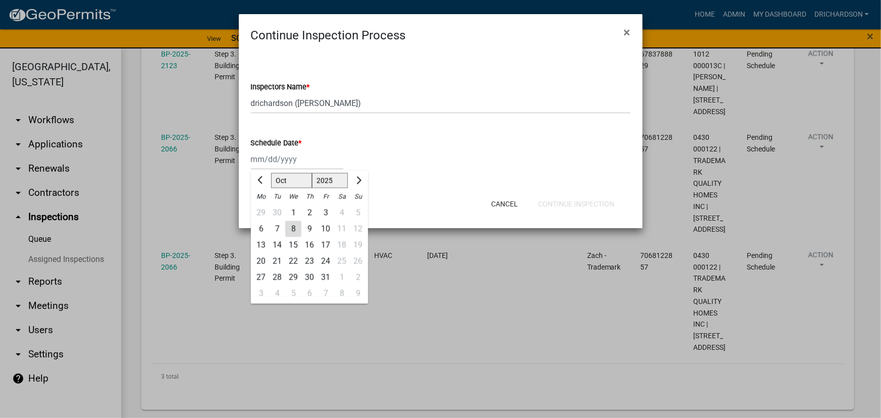
drag, startPoint x: 290, startPoint y: 155, endPoint x: 290, endPoint y: 170, distance: 14.1
click at [290, 155] on div "[PERSON_NAME] Feb Mar Apr [PERSON_NAME][DATE] Oct Nov [DATE] 1526 1527 1528 152…" at bounding box center [297, 159] width 92 height 21
click at [294, 222] on div "8" at bounding box center [293, 229] width 16 height 16
type input "[DATE]"
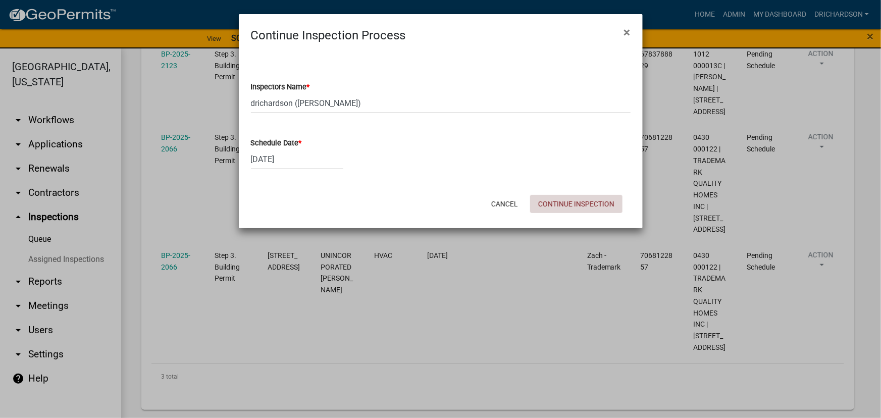
click at [560, 200] on button "Continue Inspection" at bounding box center [576, 204] width 92 height 18
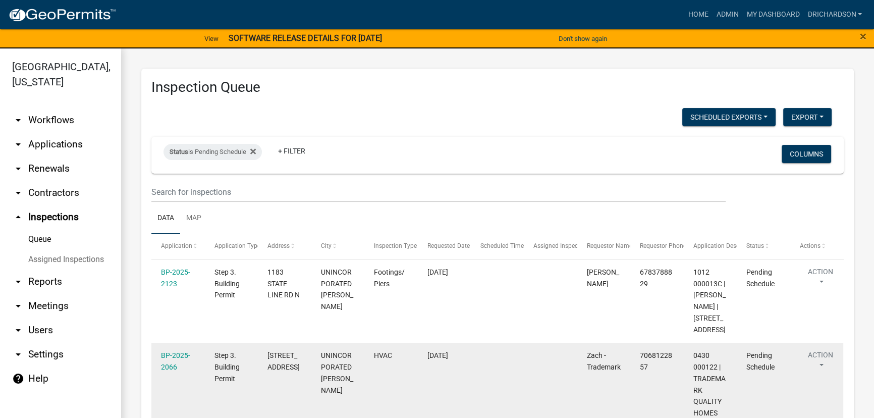
scroll to position [111, 0]
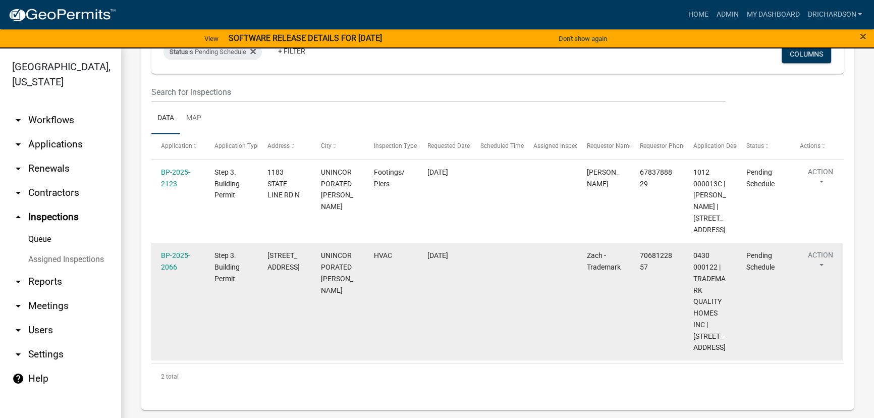
click at [823, 261] on button "Action" at bounding box center [820, 262] width 41 height 25
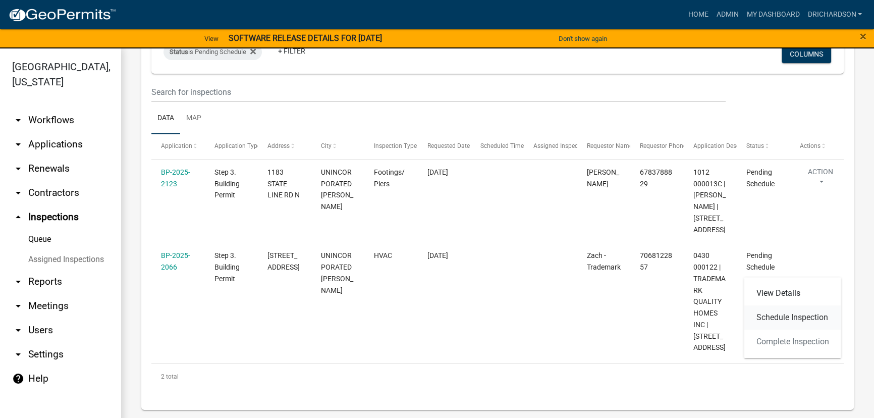
click at [797, 324] on link "Schedule Inspection" at bounding box center [793, 317] width 97 height 24
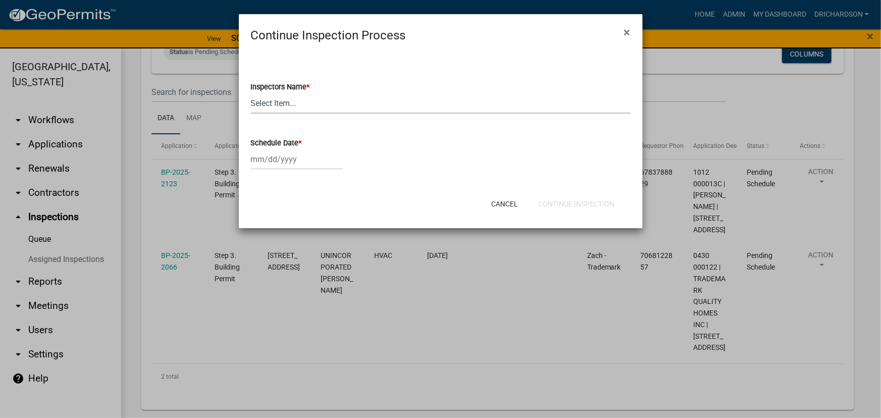
click at [298, 107] on select "Select Item... [PERSON_NAME] ([PERSON_NAME]) drichardson ([PERSON_NAME]) knorre…" at bounding box center [441, 103] width 380 height 21
select select "e20251c8-f858-4aed-a4a0-52e27fd5066e"
click at [251, 93] on select "Select Item... [PERSON_NAME] ([PERSON_NAME]) drichardson ([PERSON_NAME]) knorre…" at bounding box center [441, 103] width 380 height 21
select select "10"
select select "2025"
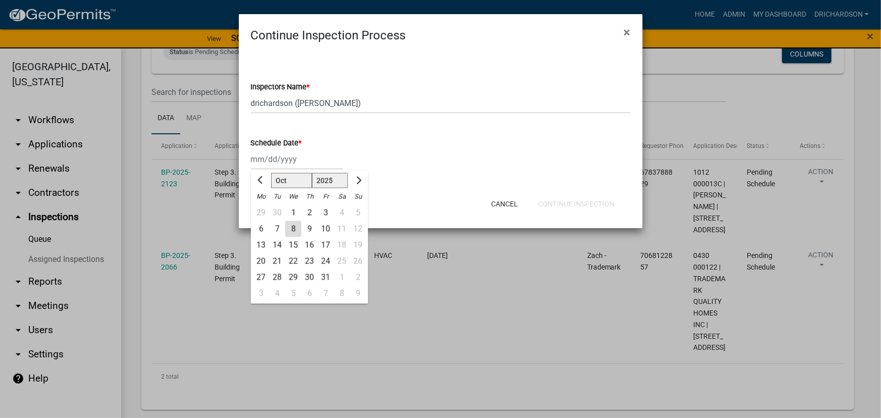
drag, startPoint x: 293, startPoint y: 161, endPoint x: 295, endPoint y: 170, distance: 9.3
click at [293, 161] on div "[PERSON_NAME] Feb Mar Apr [PERSON_NAME][DATE] Oct Nov [DATE] 1526 1527 1528 152…" at bounding box center [297, 159] width 92 height 21
click at [295, 228] on div "8" at bounding box center [293, 229] width 16 height 16
type input "[DATE]"
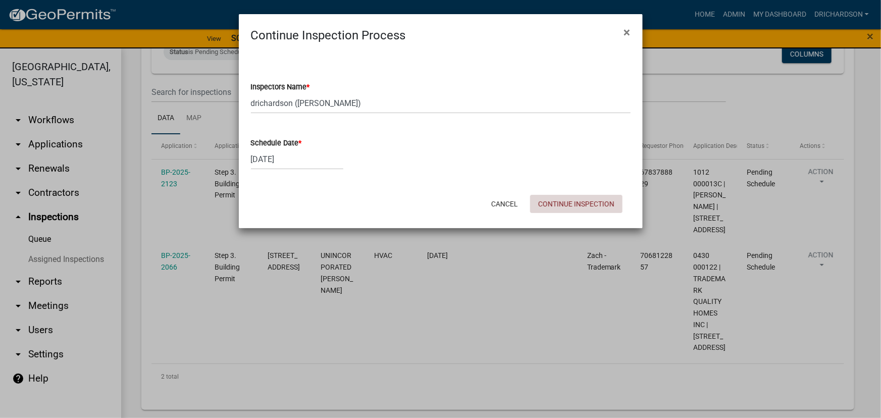
click at [561, 202] on button "Continue Inspection" at bounding box center [576, 204] width 92 height 18
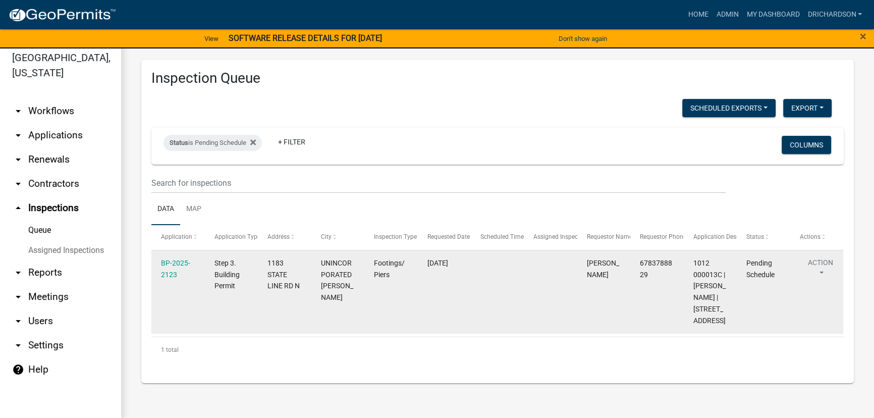
scroll to position [12, 0]
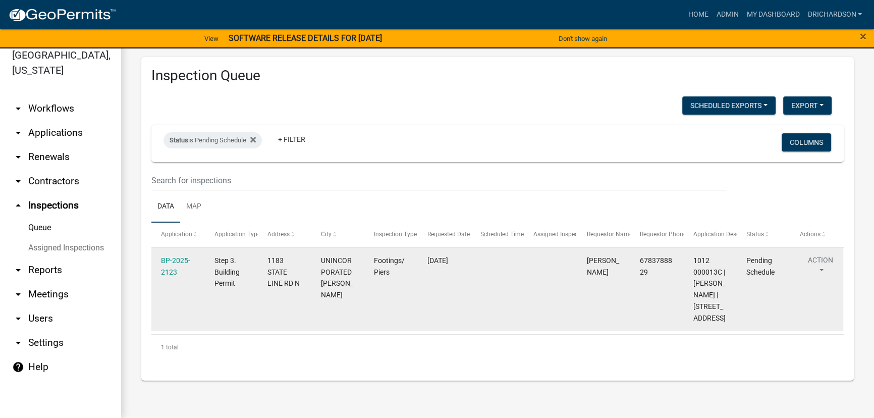
click at [830, 257] on button "Action" at bounding box center [820, 267] width 41 height 25
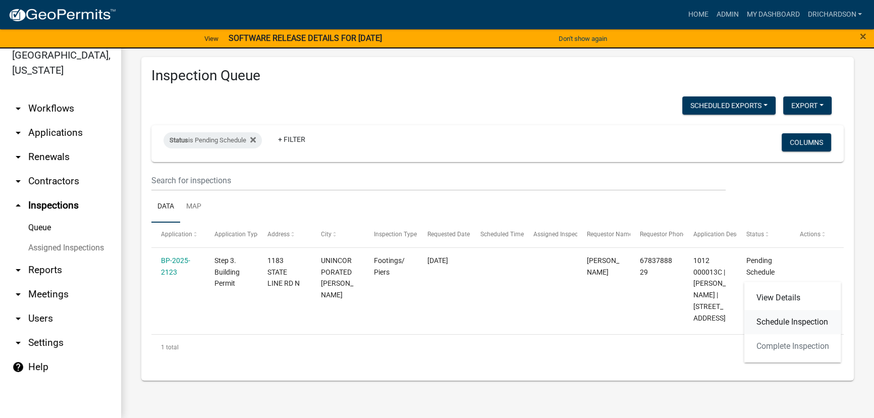
click at [797, 323] on link "Schedule Inspection" at bounding box center [793, 322] width 97 height 24
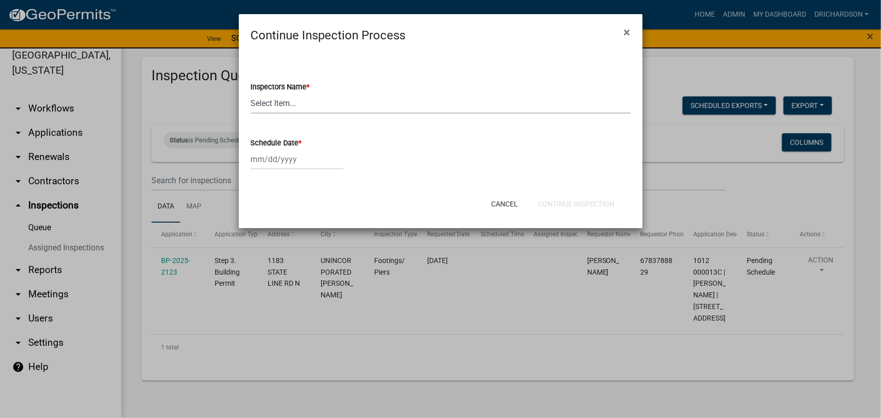
click at [299, 106] on select "Select Item... whuff (William Huff) drichardson (Douglas Richardson) knorred (K…" at bounding box center [441, 103] width 380 height 21
select select "e20251c8-f858-4aed-a4a0-52e27fd5066e"
click at [251, 93] on select "Select Item... whuff (William Huff) drichardson (Douglas Richardson) knorred (K…" at bounding box center [441, 103] width 380 height 21
click at [292, 162] on div at bounding box center [297, 159] width 92 height 21
select select "10"
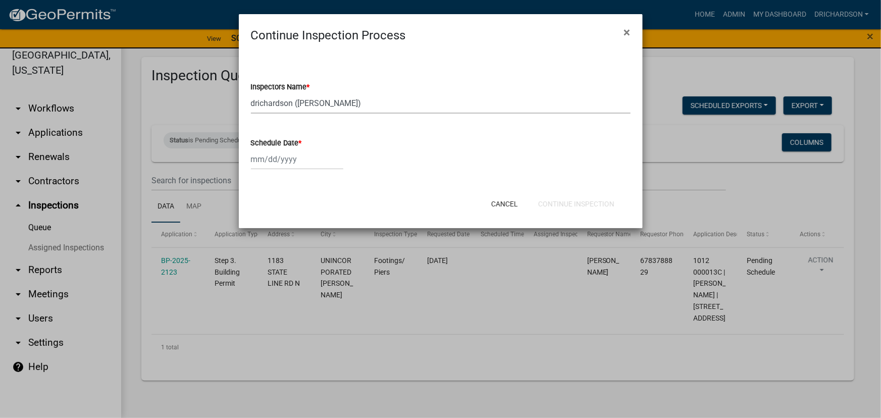
select select "2025"
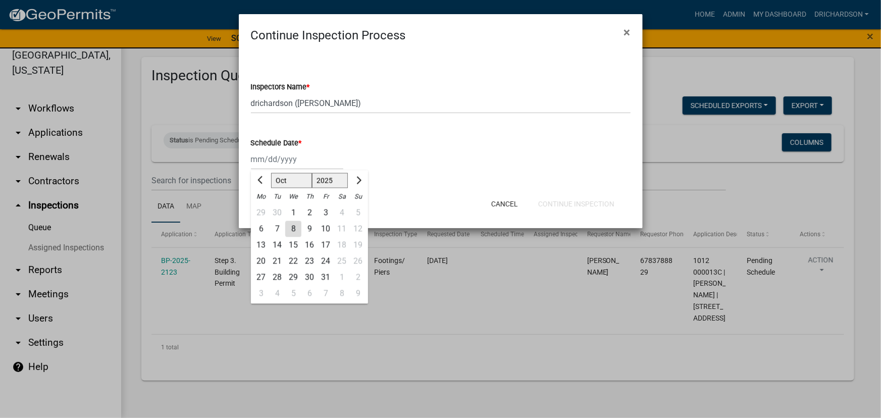
click at [296, 231] on div "8" at bounding box center [293, 229] width 16 height 16
type input "[DATE]"
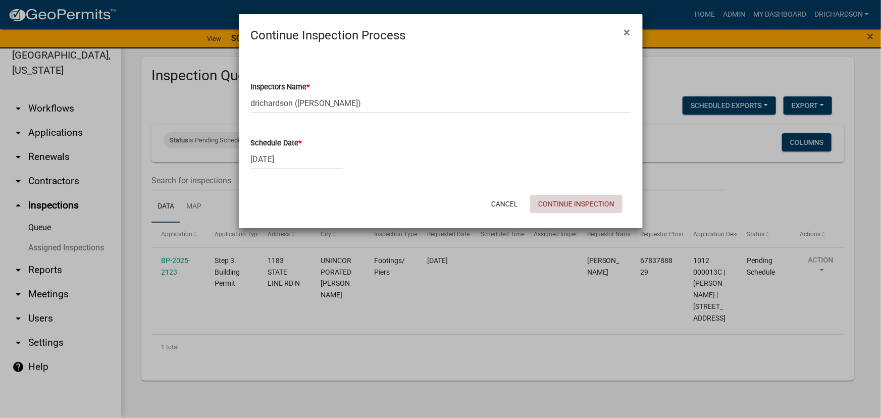
click at [595, 201] on button "Continue Inspection" at bounding box center [576, 204] width 92 height 18
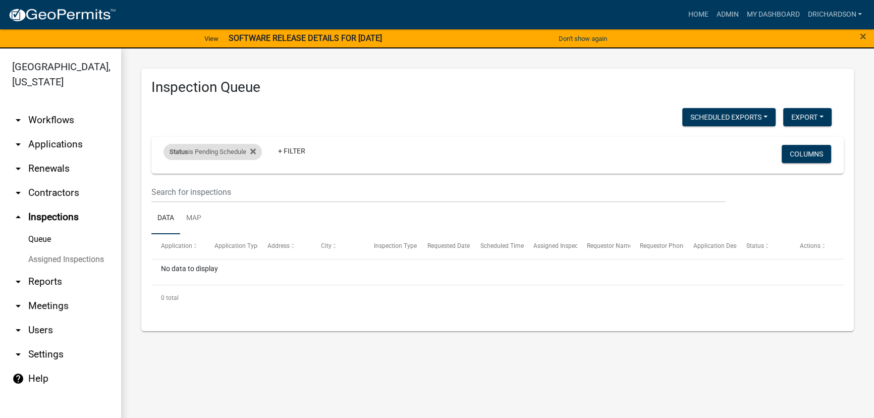
click at [206, 151] on div "Status is Pending Schedule" at bounding box center [213, 152] width 98 height 16
click at [212, 191] on select "Select an option Pending Schedule Pending Inspection Approved Denied Deleted Vo…" at bounding box center [214, 189] width 101 height 21
select select "1"
click at [165, 179] on select "Select an option Pending Schedule Pending Inspection Approved Denied Deleted Vo…" at bounding box center [214, 189] width 101 height 21
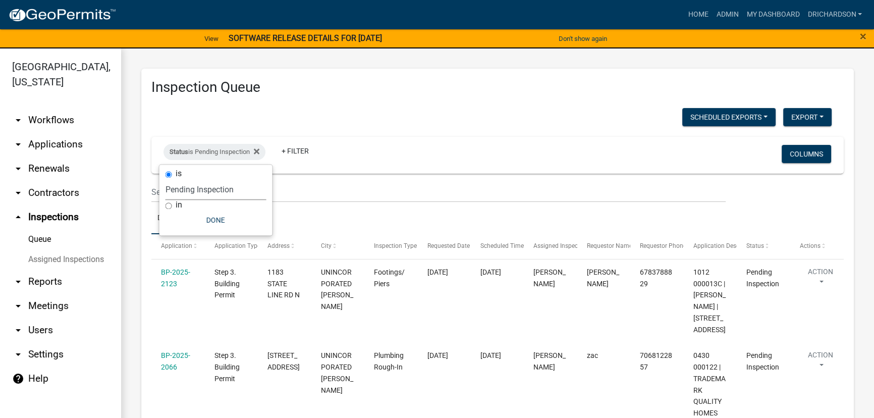
click at [409, 86] on h3 "Inspection Queue" at bounding box center [497, 87] width 693 height 17
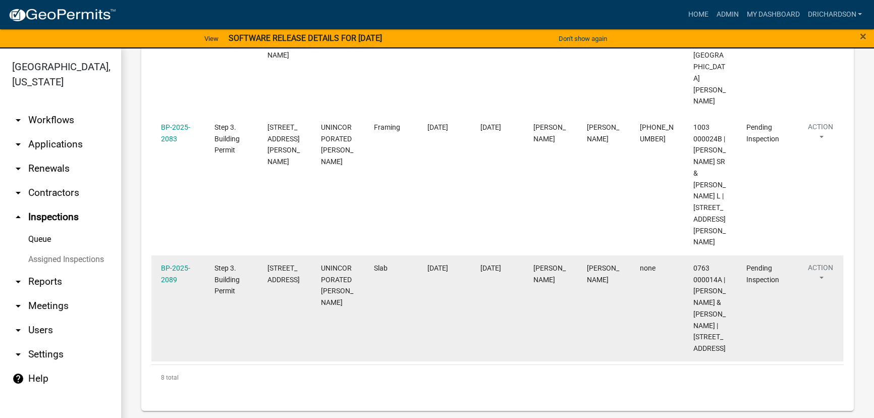
scroll to position [818, 0]
